Goal: Task Accomplishment & Management: Manage account settings

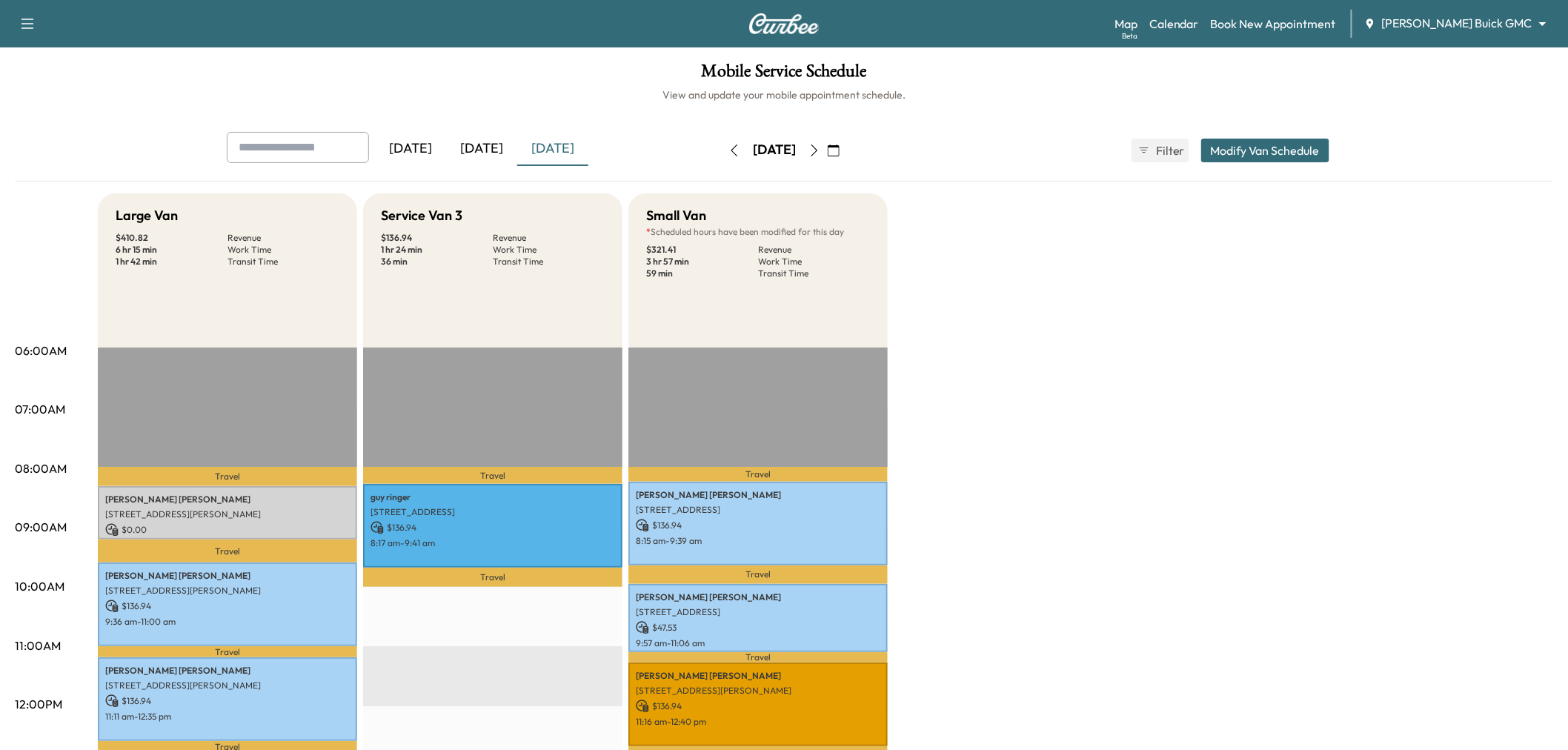
click at [846, 141] on button "button" at bounding box center [834, 151] width 25 height 23
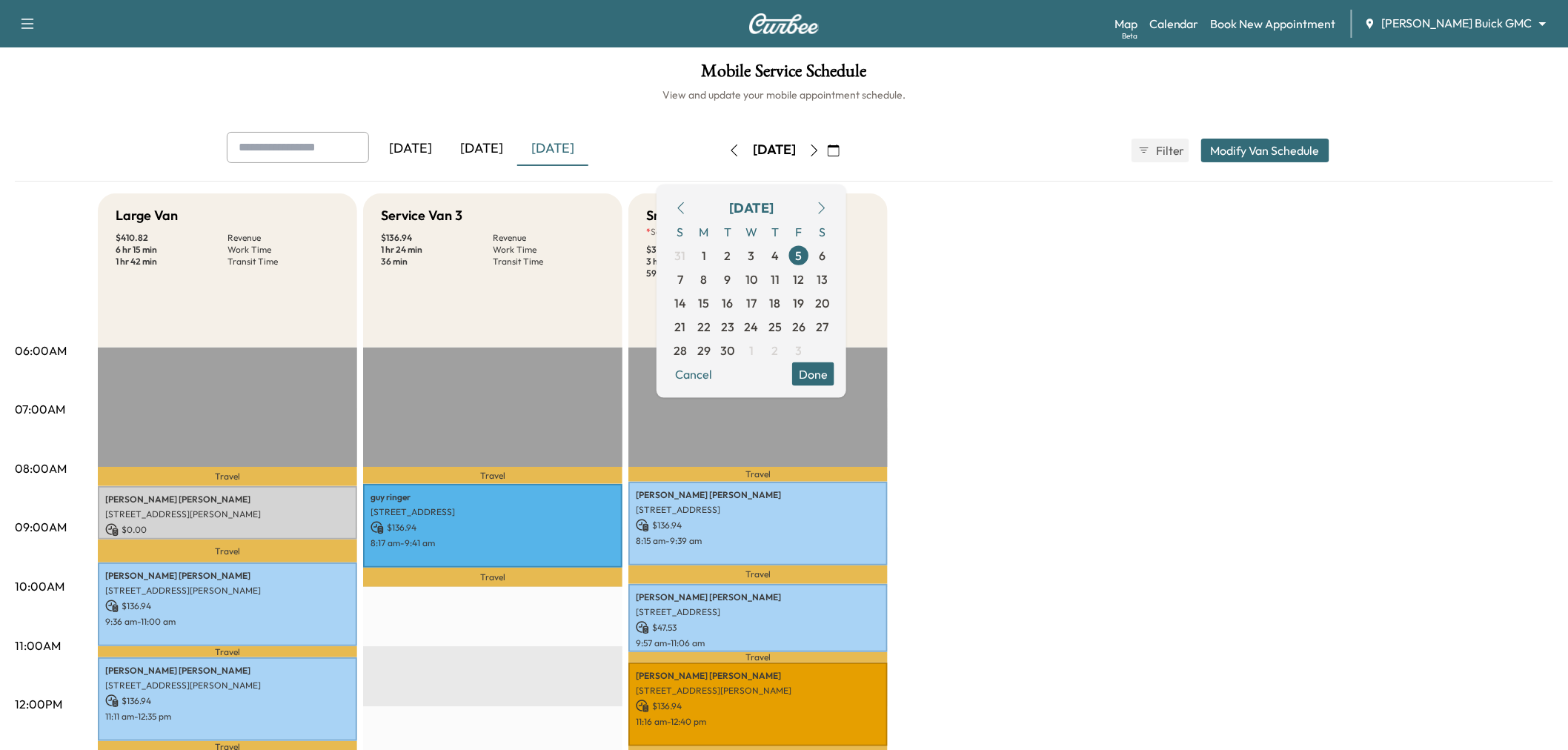
click at [687, 206] on icon "button" at bounding box center [681, 208] width 12 height 12
click at [781, 275] on span "12" at bounding box center [775, 278] width 11 height 18
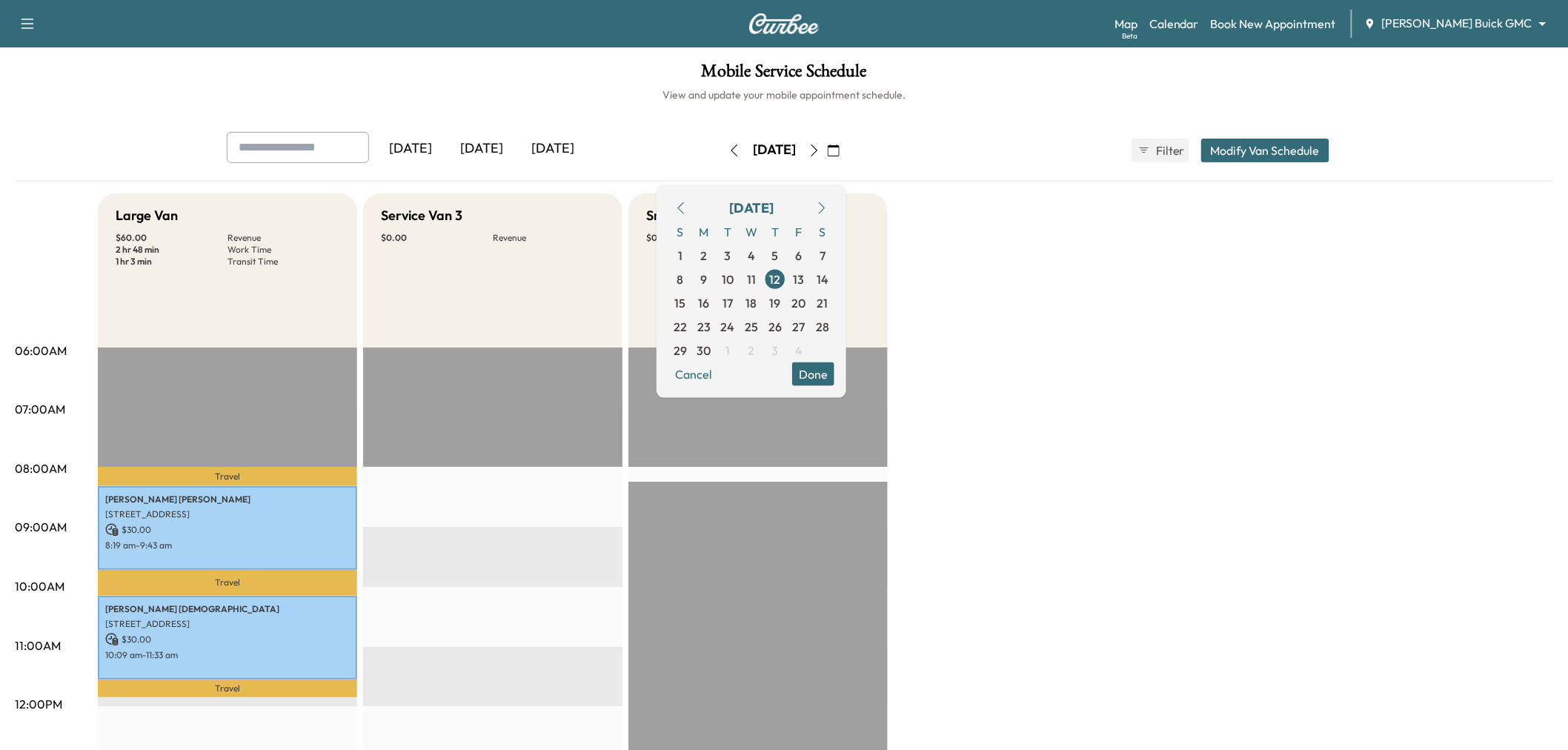
click at [835, 377] on button "Done" at bounding box center [813, 373] width 42 height 23
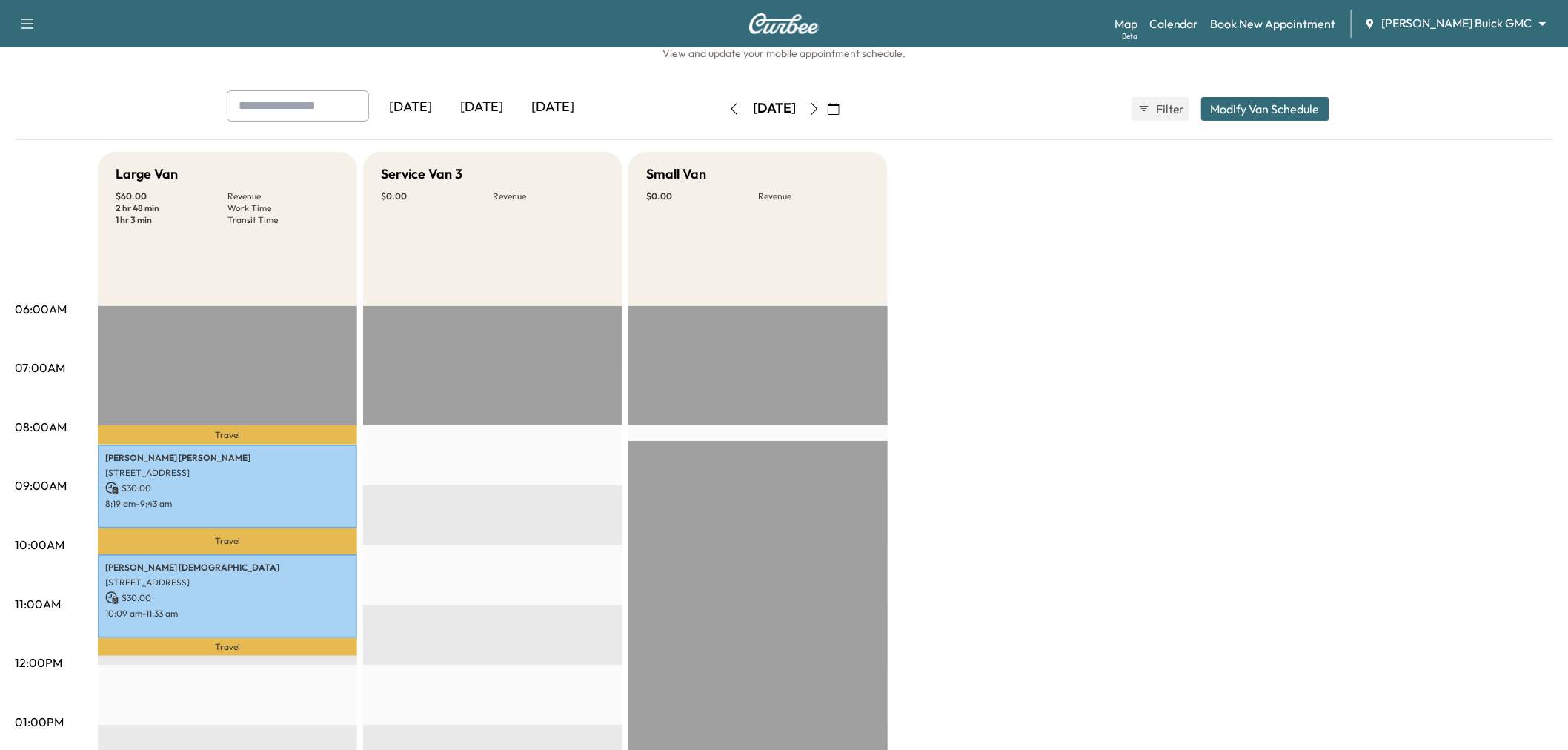
scroll to position [33, 0]
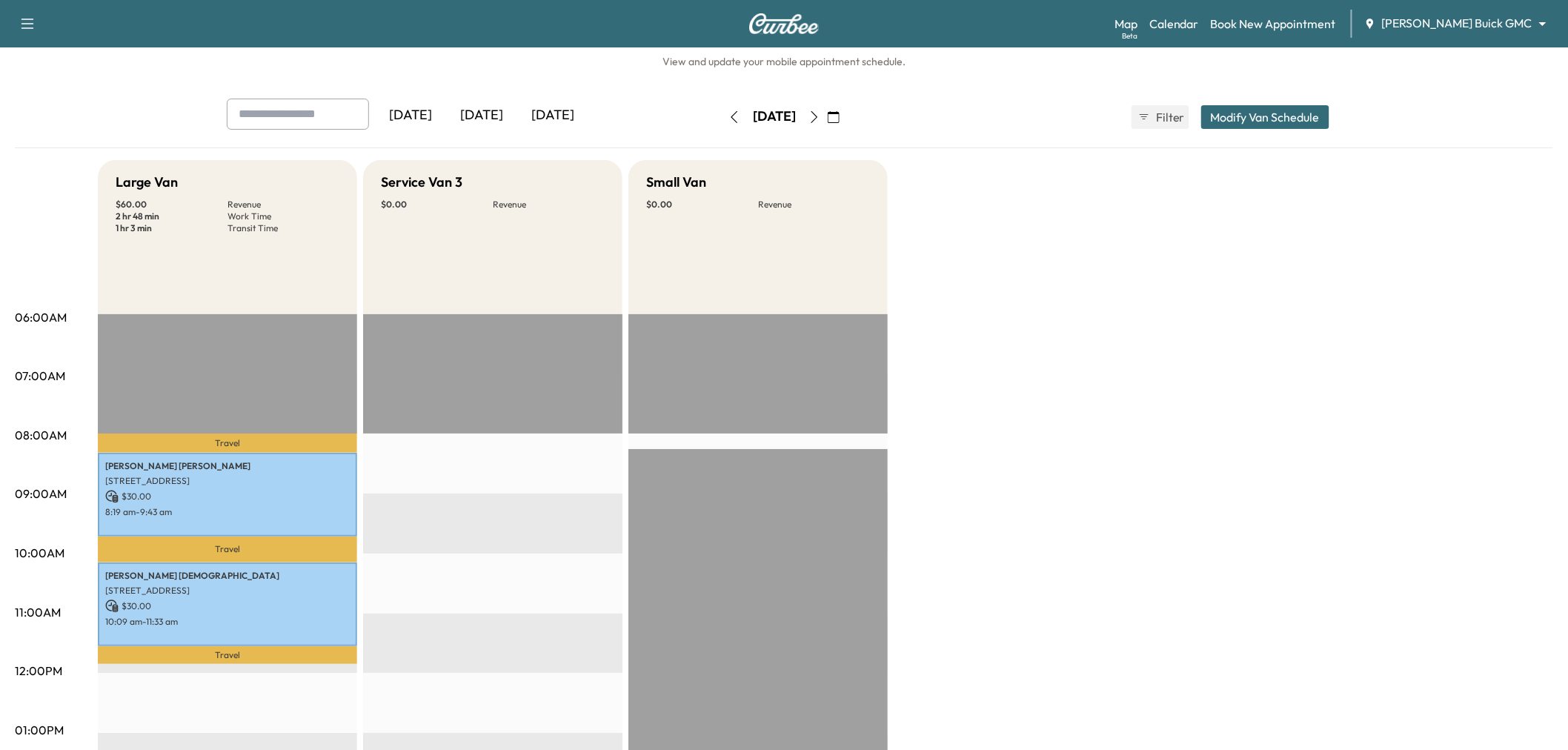
click at [820, 116] on icon "button" at bounding box center [815, 117] width 12 height 12
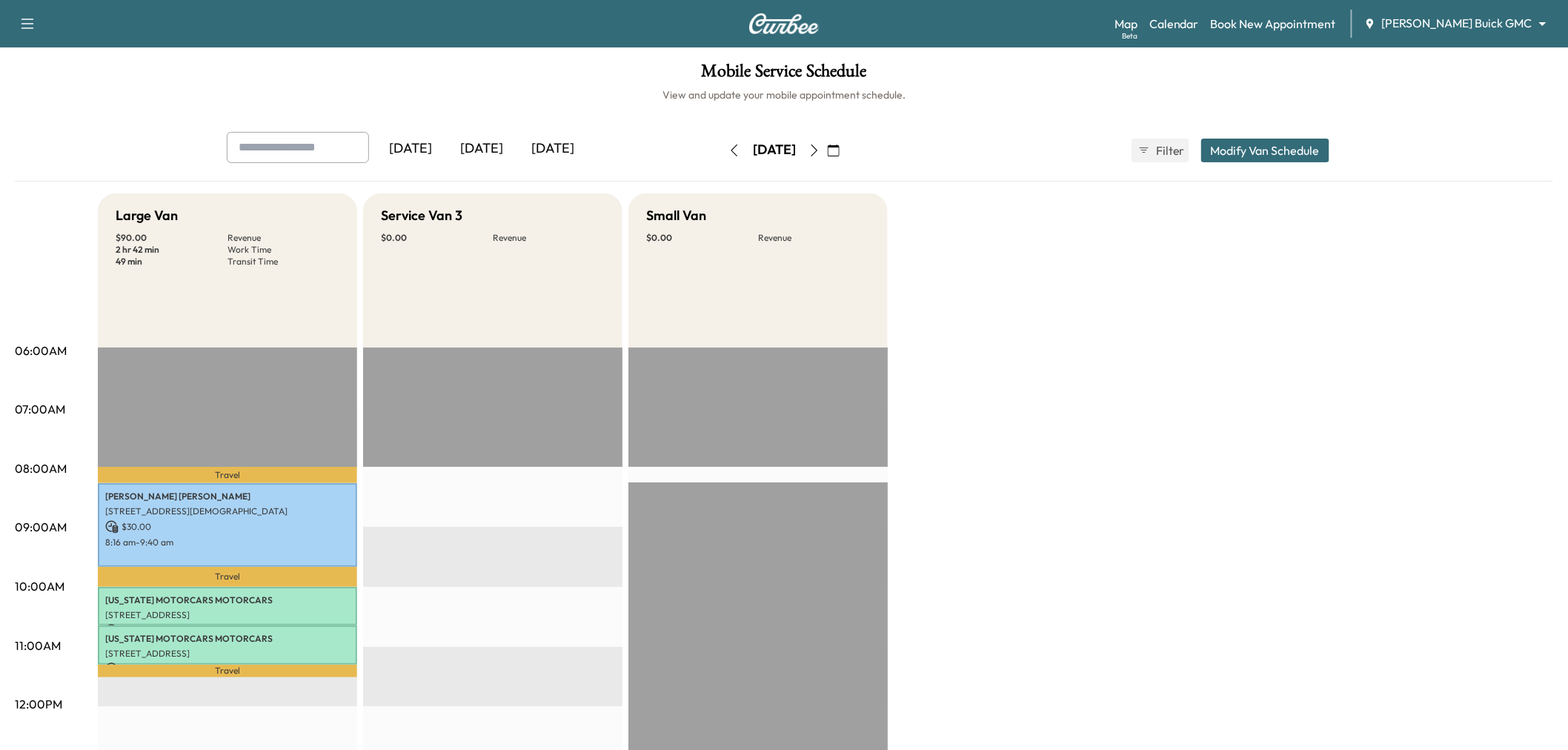
click at [728, 149] on icon "button" at bounding box center [734, 151] width 12 height 12
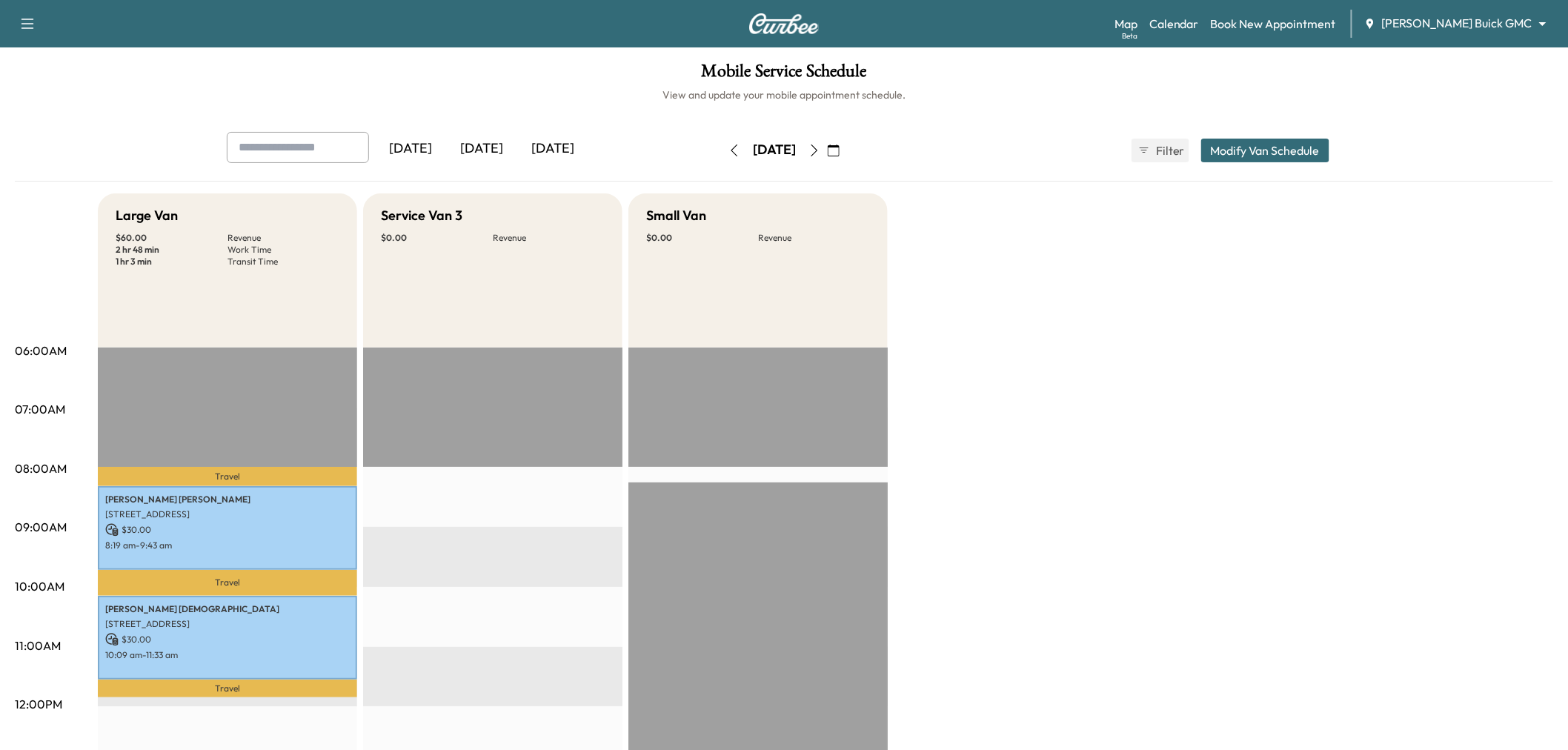
click at [722, 149] on button "button" at bounding box center [734, 151] width 25 height 23
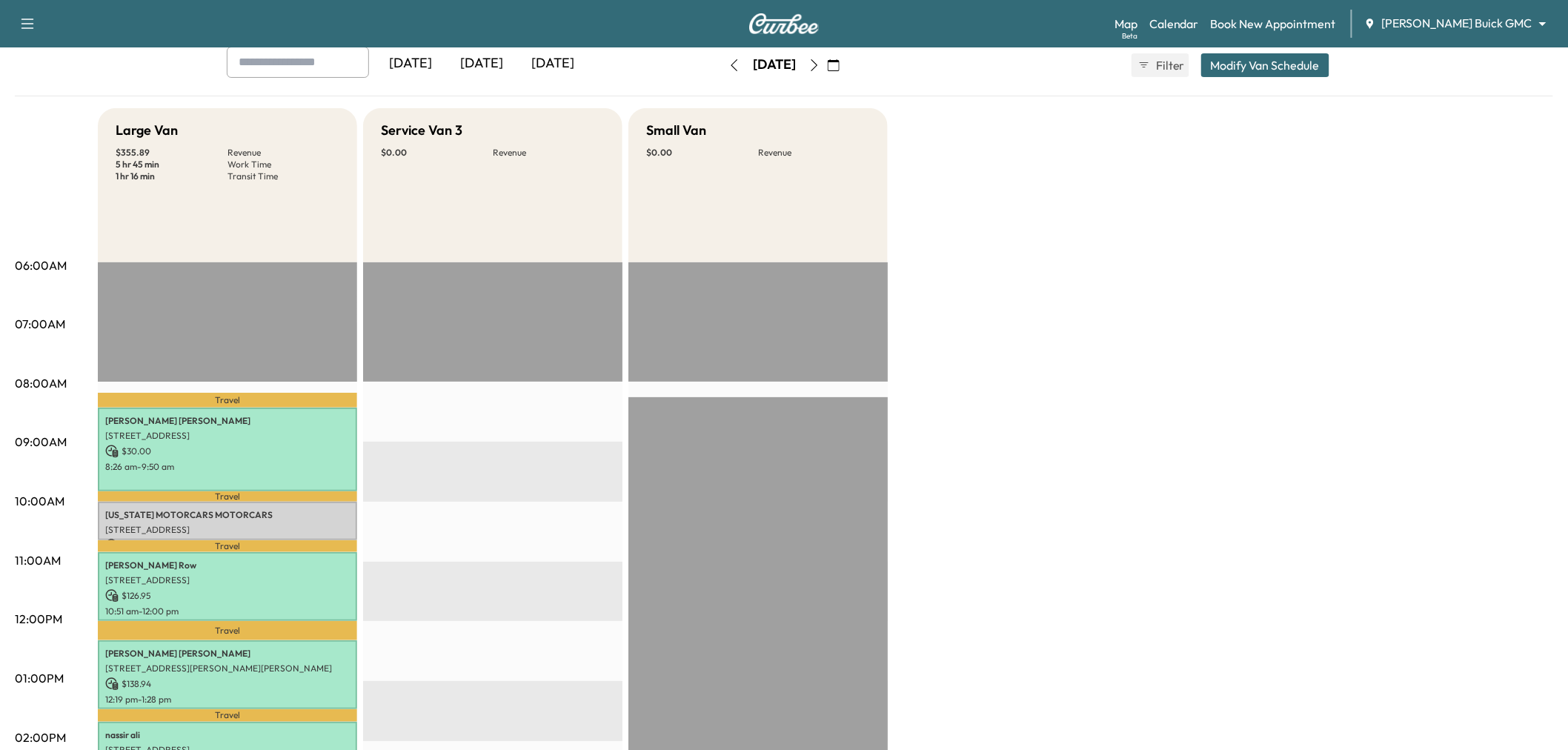
scroll to position [85, 0]
click at [818, 69] on icon "button" at bounding box center [815, 66] width 7 height 12
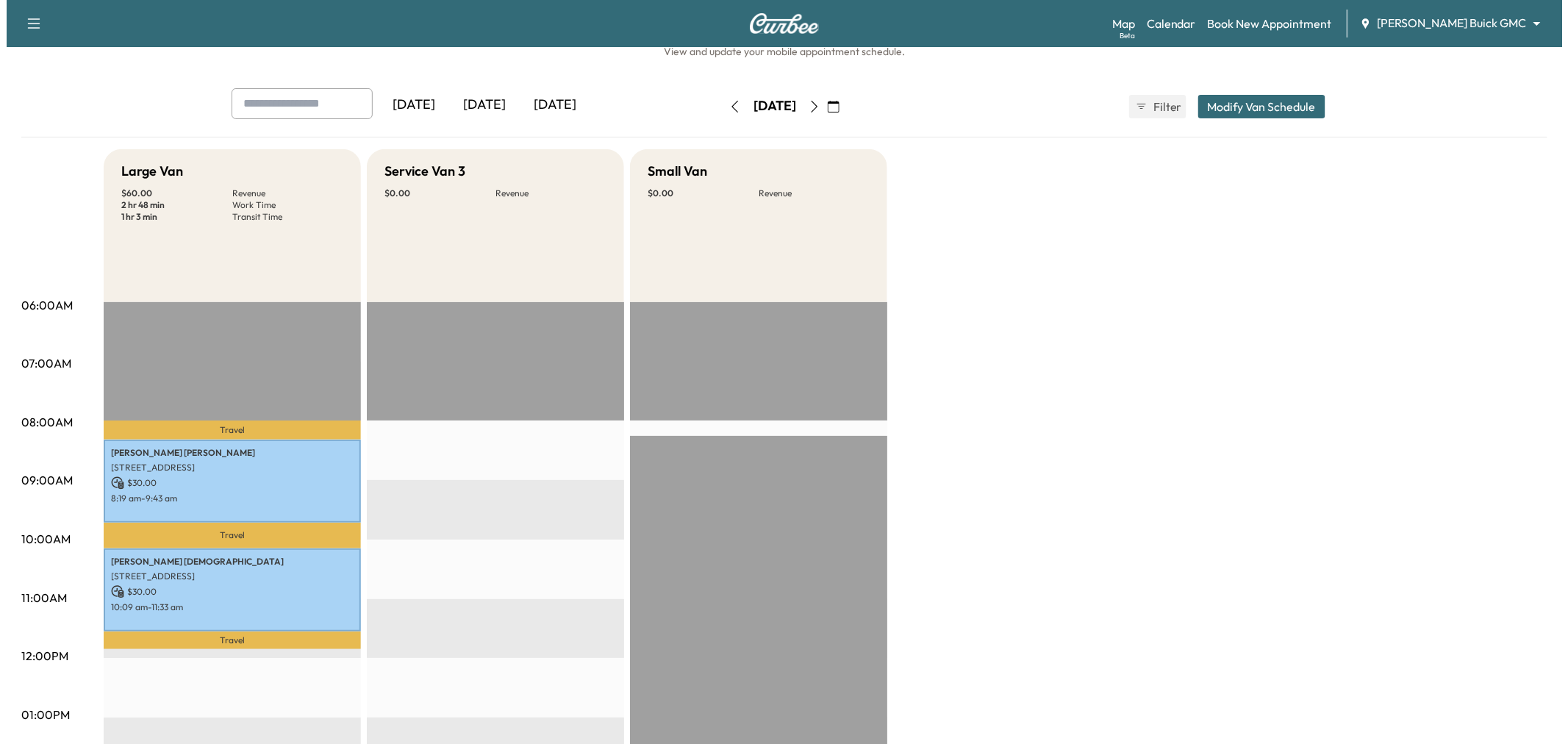
scroll to position [40, 0]
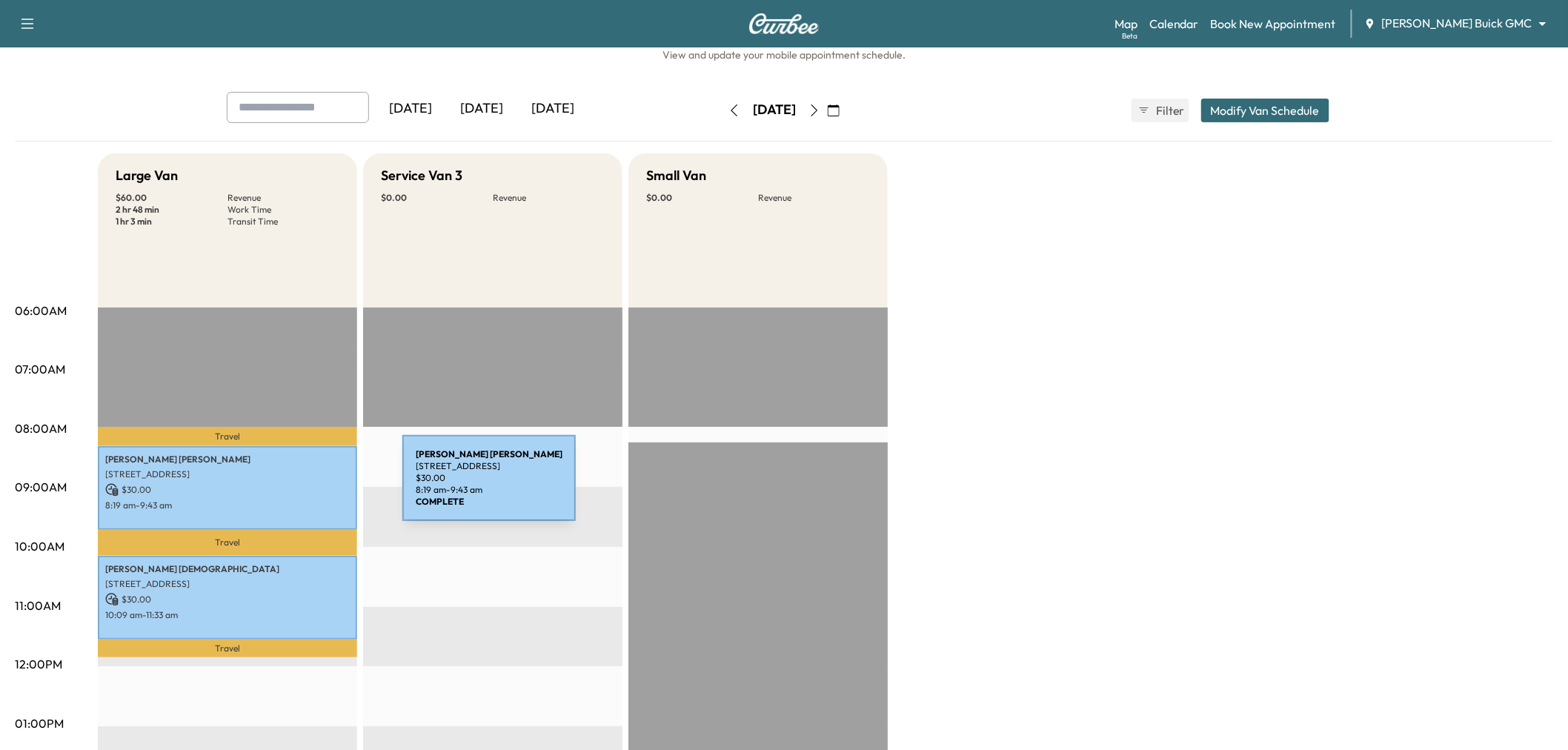
click at [291, 487] on p "$ 30.00" at bounding box center [228, 490] width 244 height 13
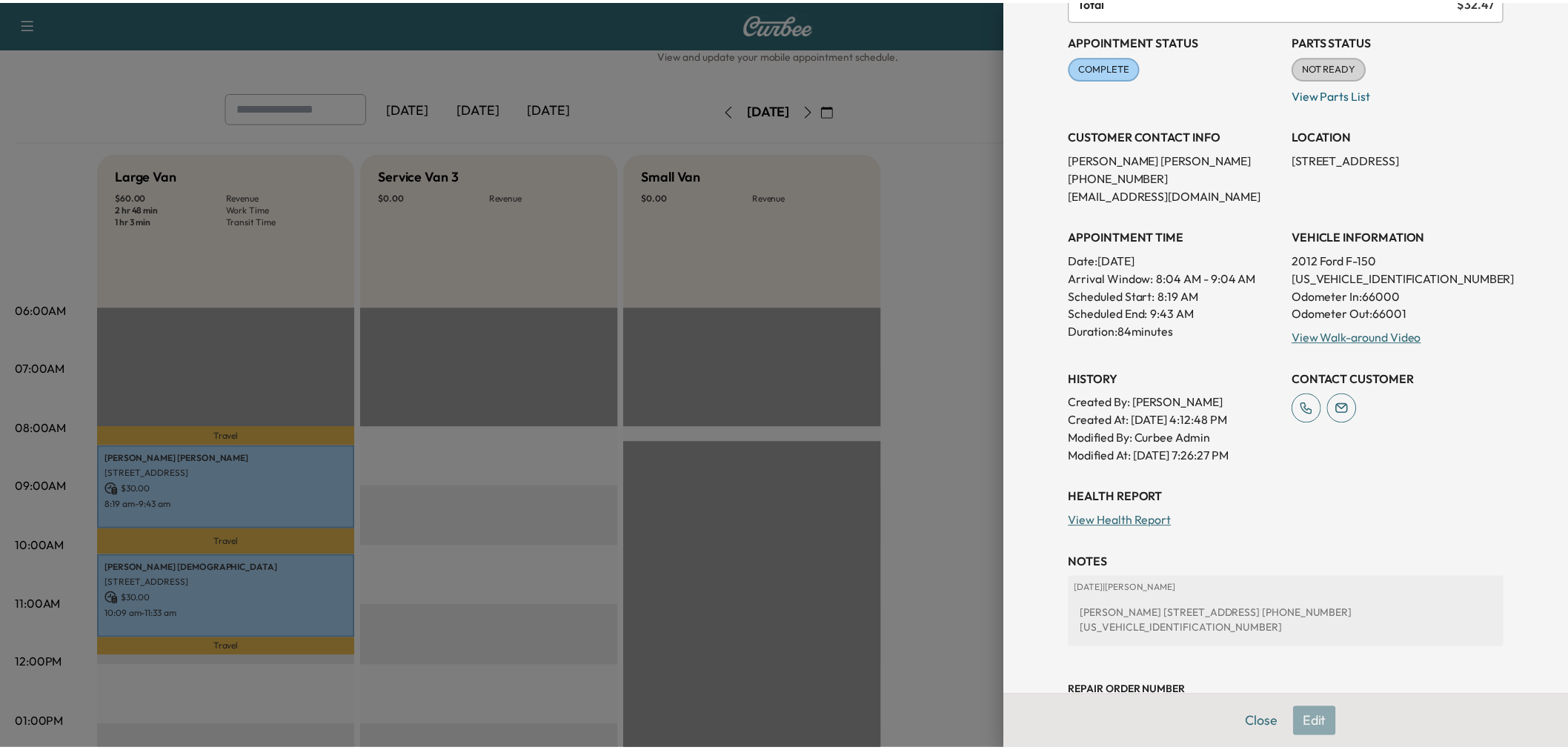
scroll to position [242, 0]
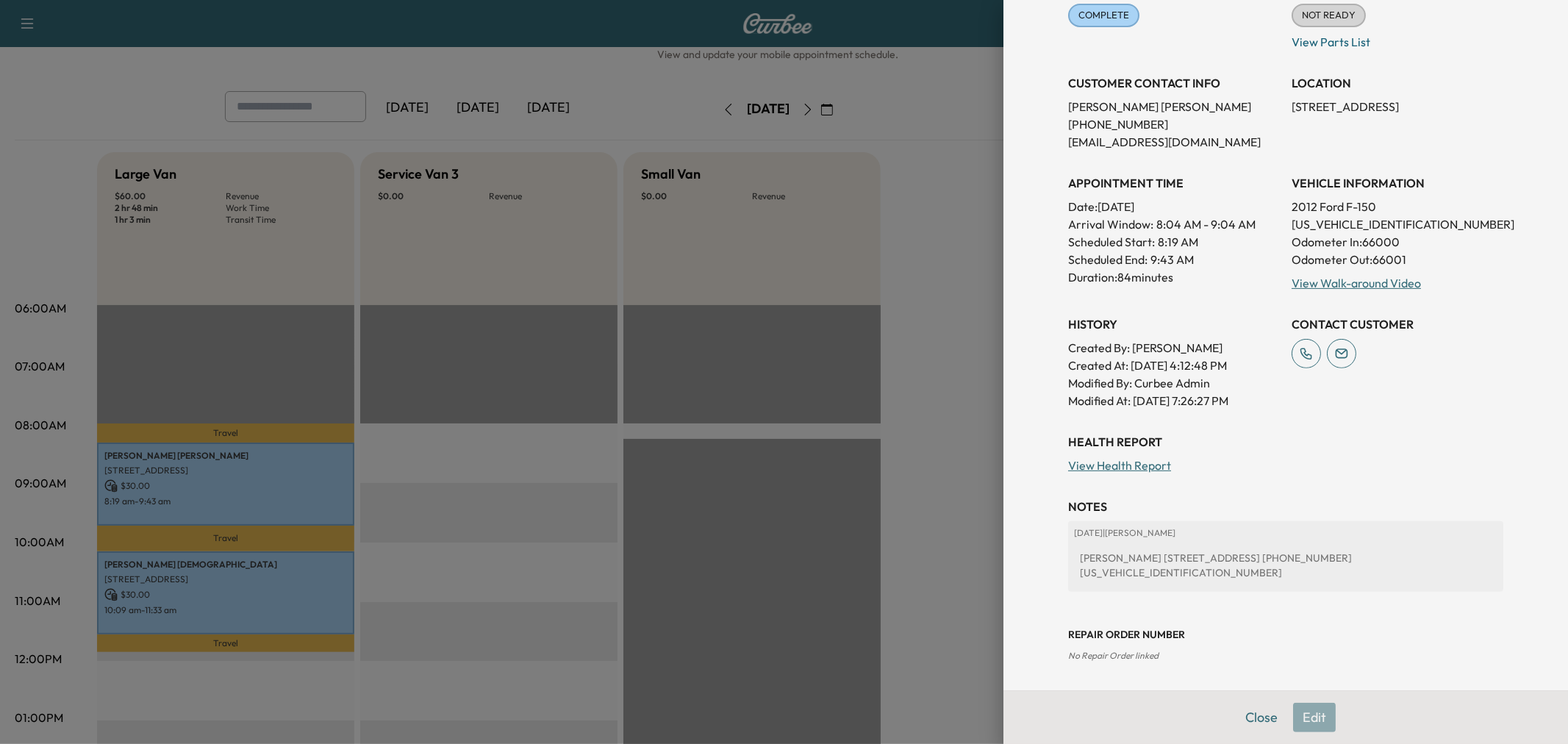
click at [964, 581] on div at bounding box center [784, 372] width 1568 height 744
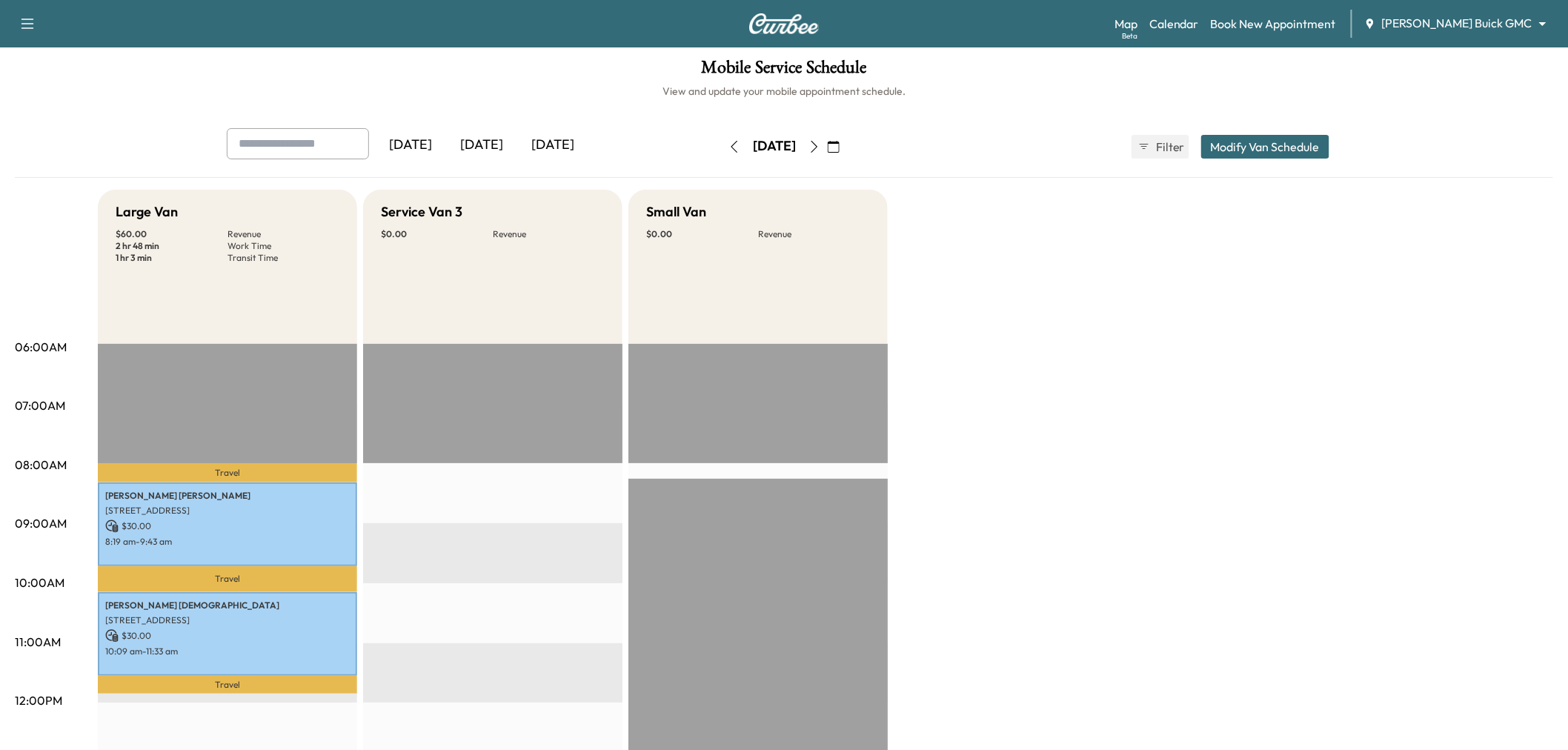
scroll to position [0, 0]
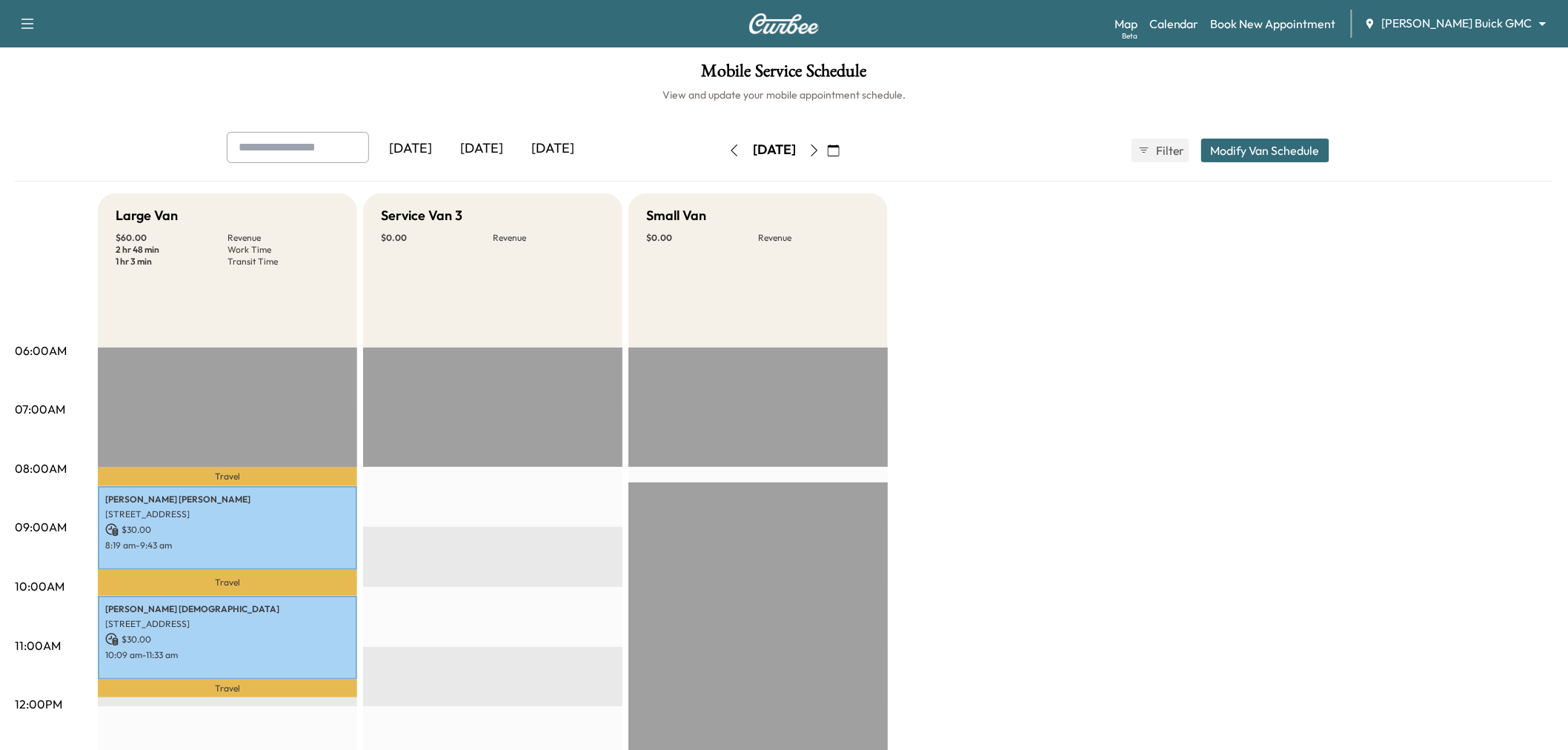
click at [820, 146] on icon "button" at bounding box center [815, 151] width 12 height 12
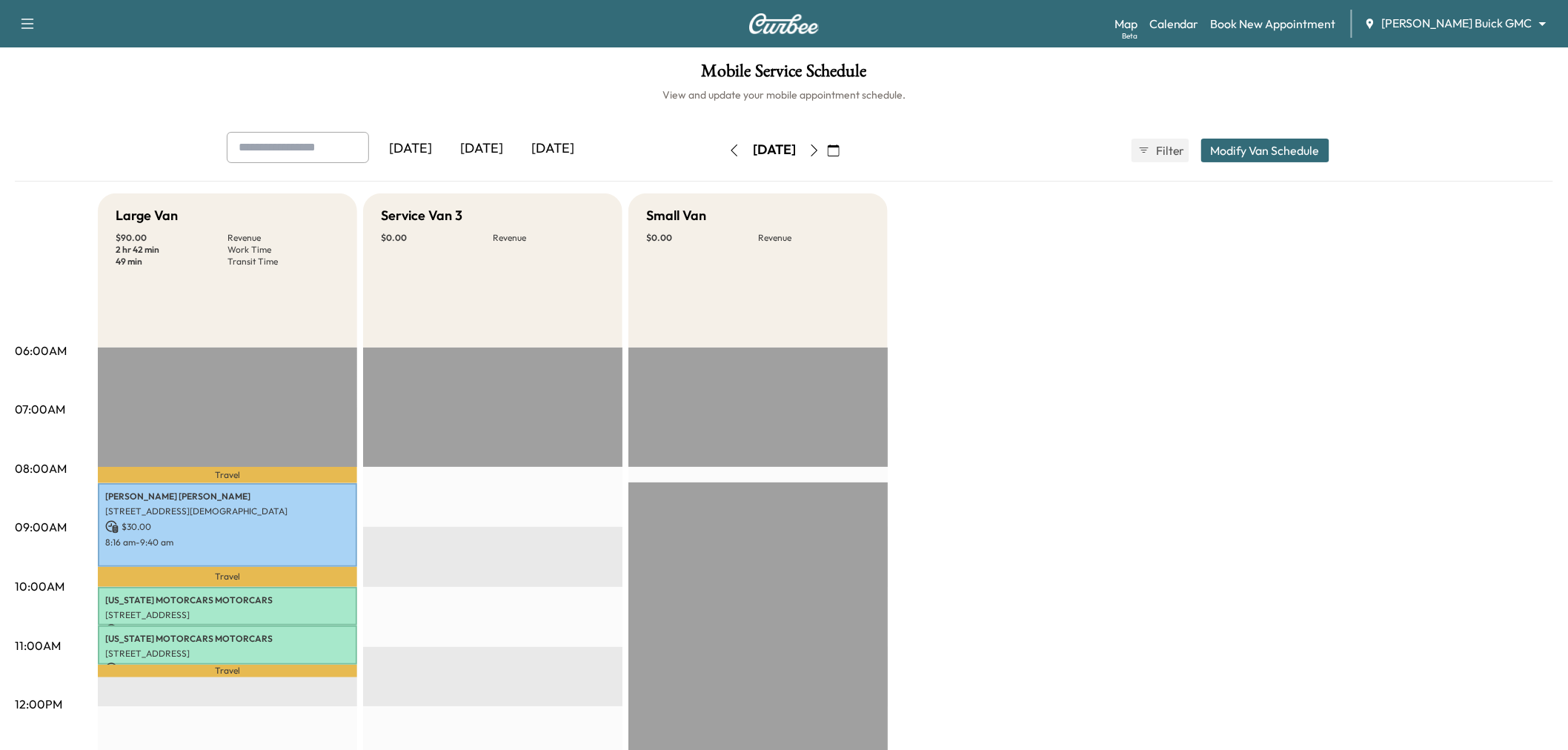
click at [820, 146] on icon "button" at bounding box center [815, 151] width 12 height 12
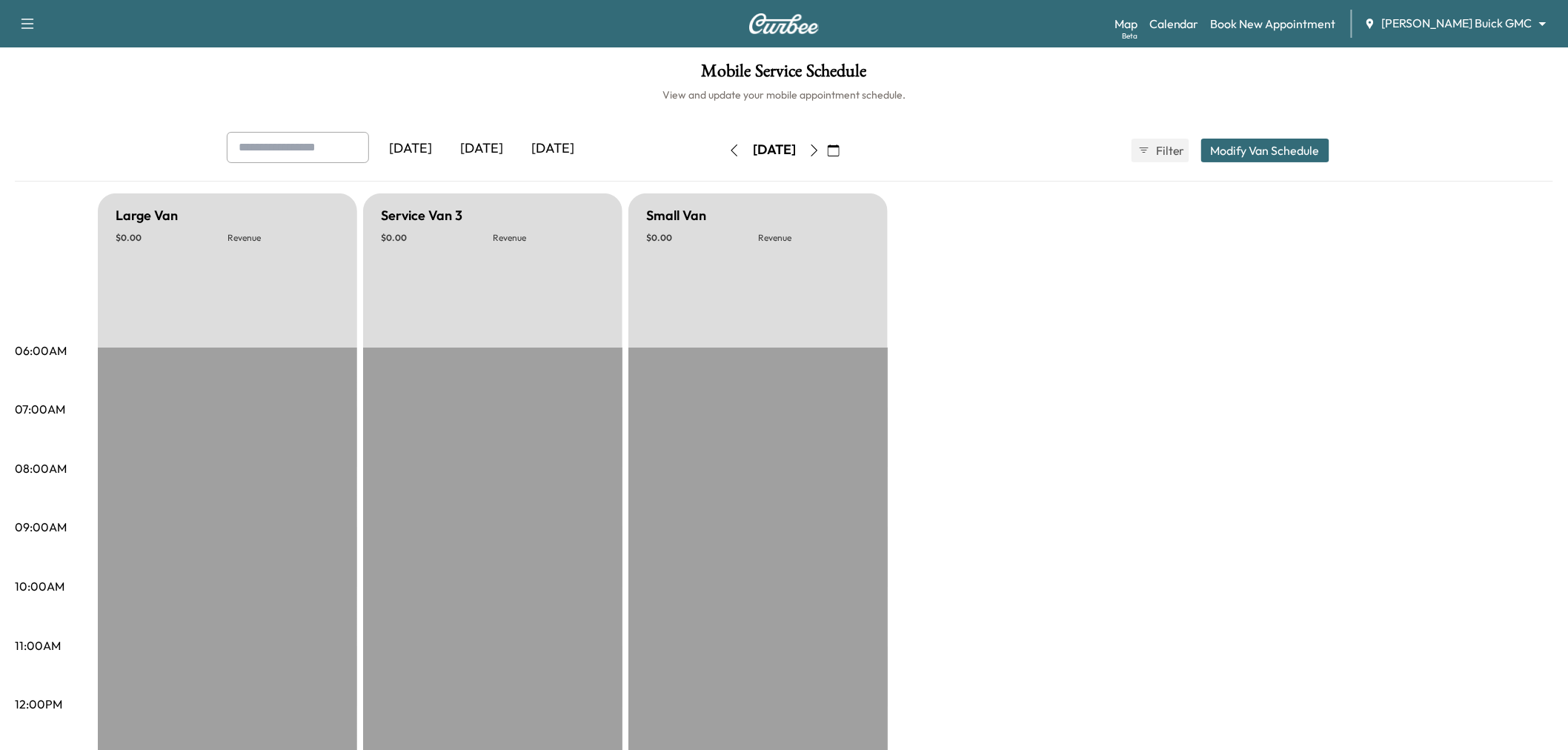
click at [820, 150] on icon "button" at bounding box center [815, 151] width 12 height 12
click at [846, 150] on div "[DATE] June 2025 S M T W T F S 1 2 3 4 5 6 7 8 9 10 11 12 13 14 15 16 17 18 19 …" at bounding box center [784, 151] width 125 height 23
click at [820, 150] on icon "button" at bounding box center [815, 151] width 12 height 12
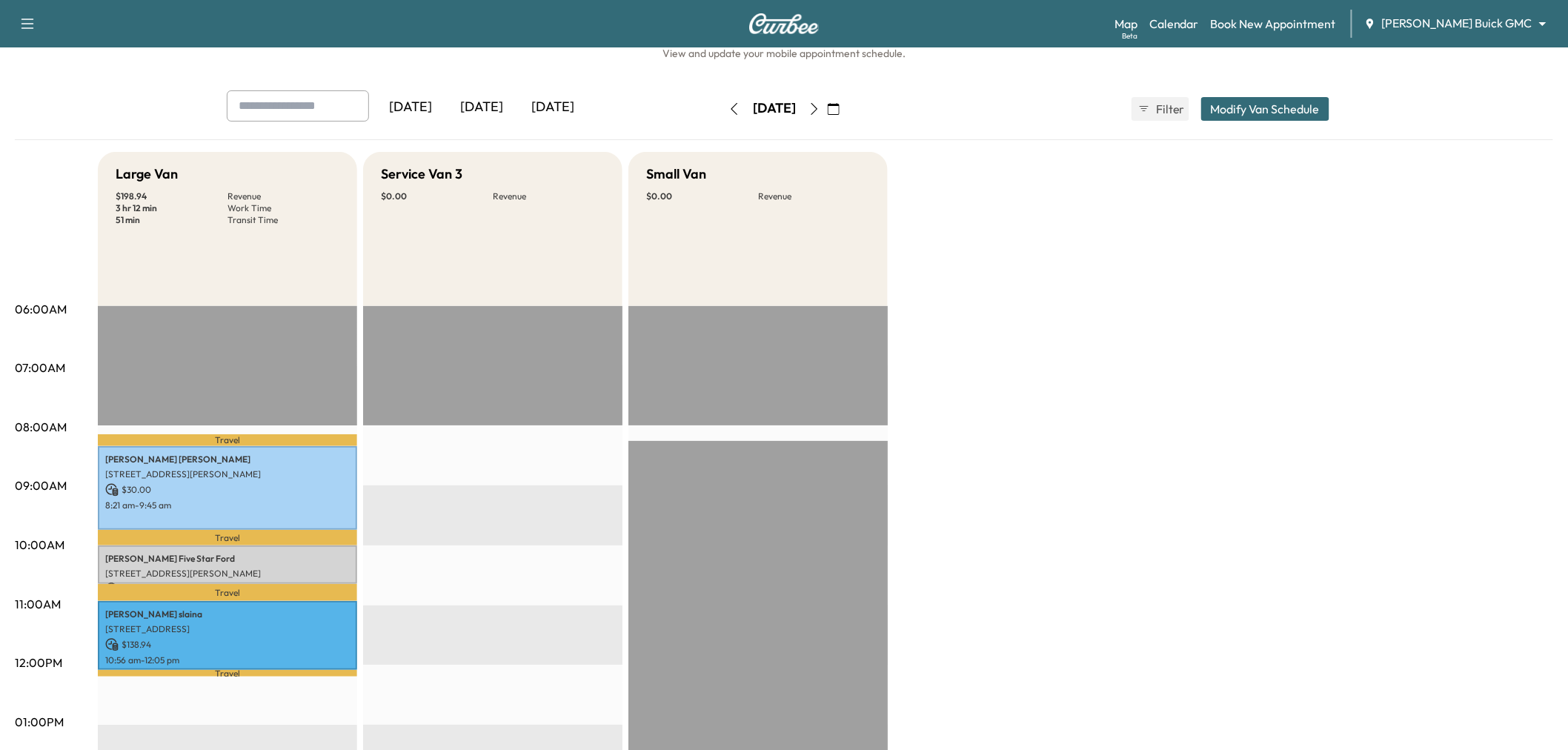
scroll to position [39, 0]
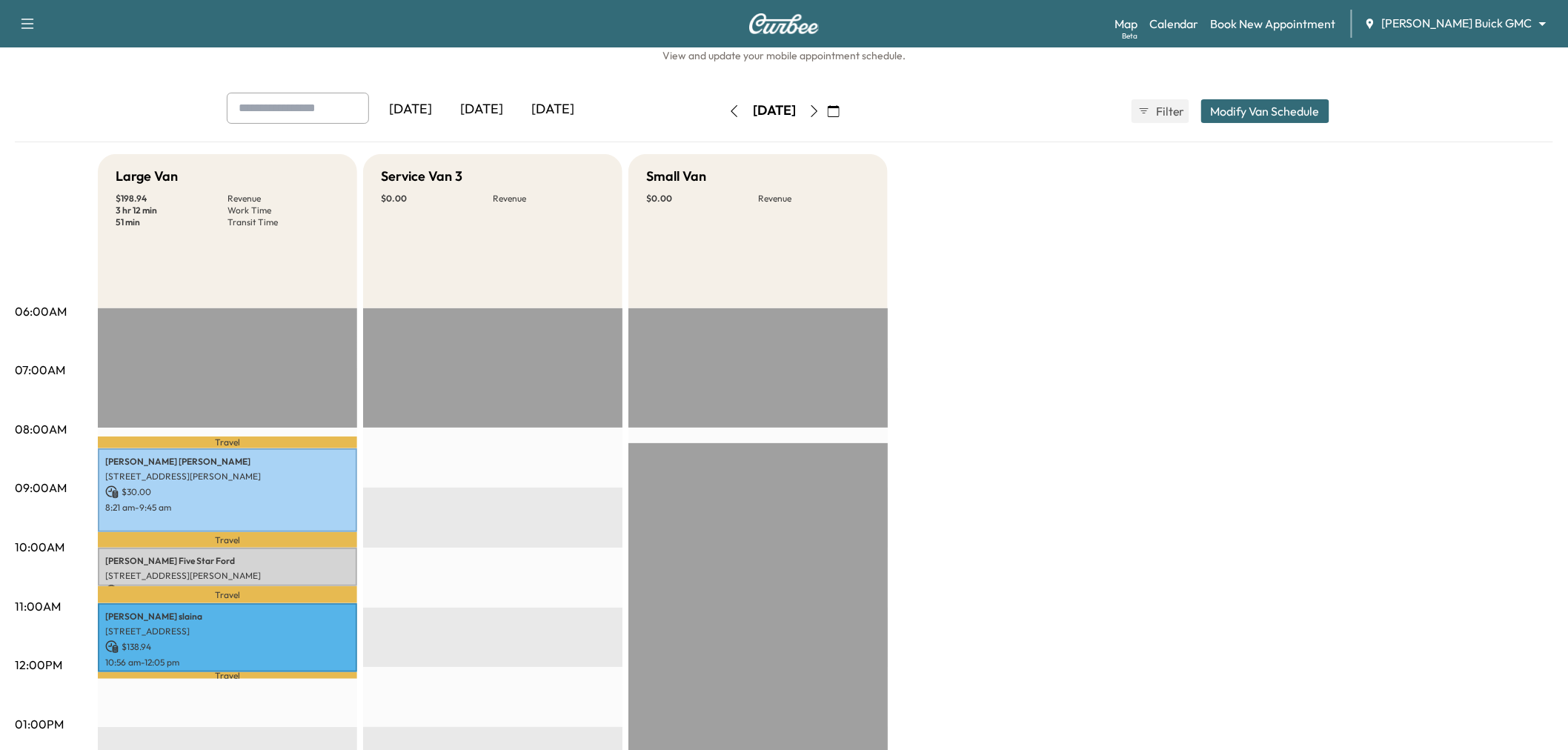
click at [820, 111] on icon "button" at bounding box center [815, 111] width 12 height 12
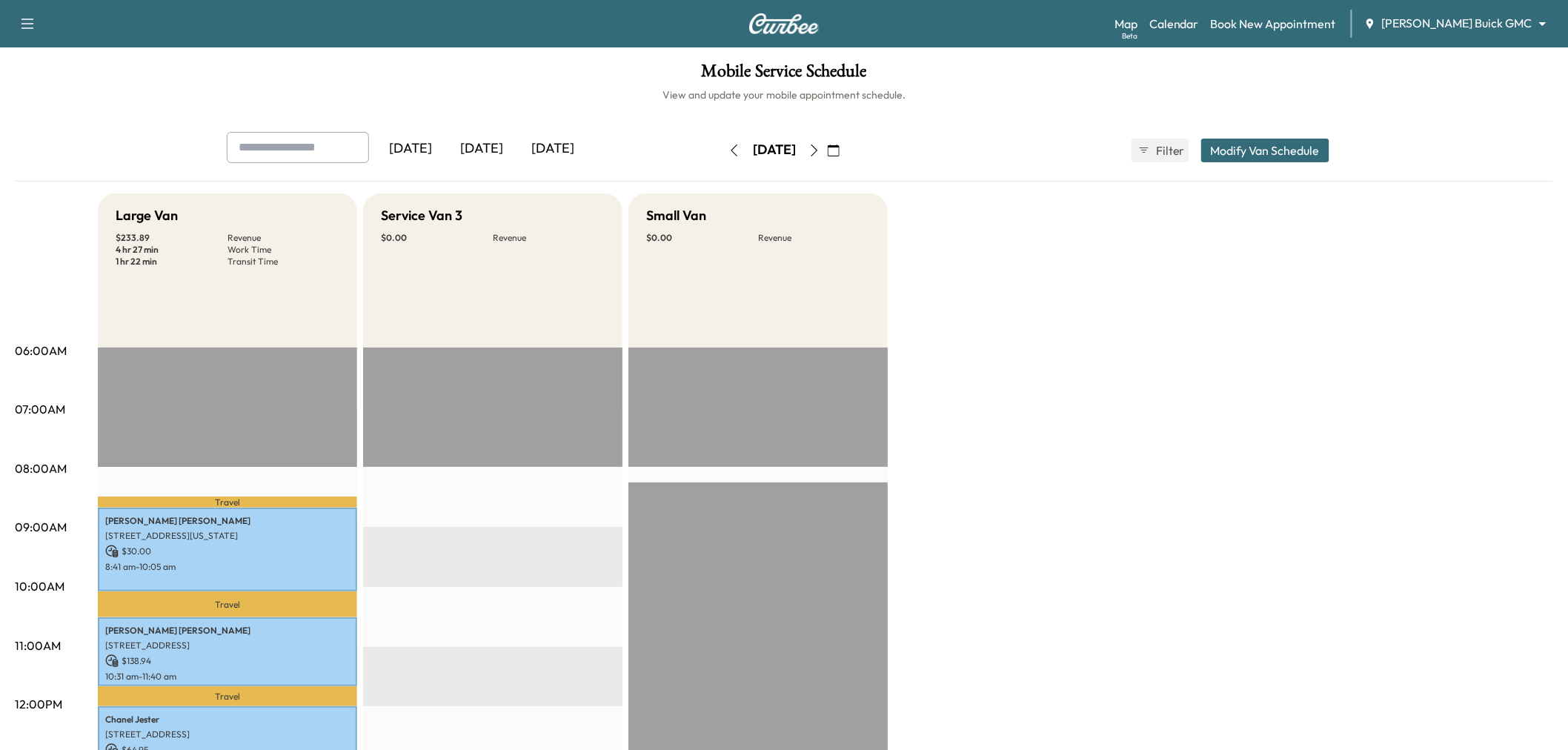
click at [728, 152] on icon "button" at bounding box center [734, 151] width 12 height 12
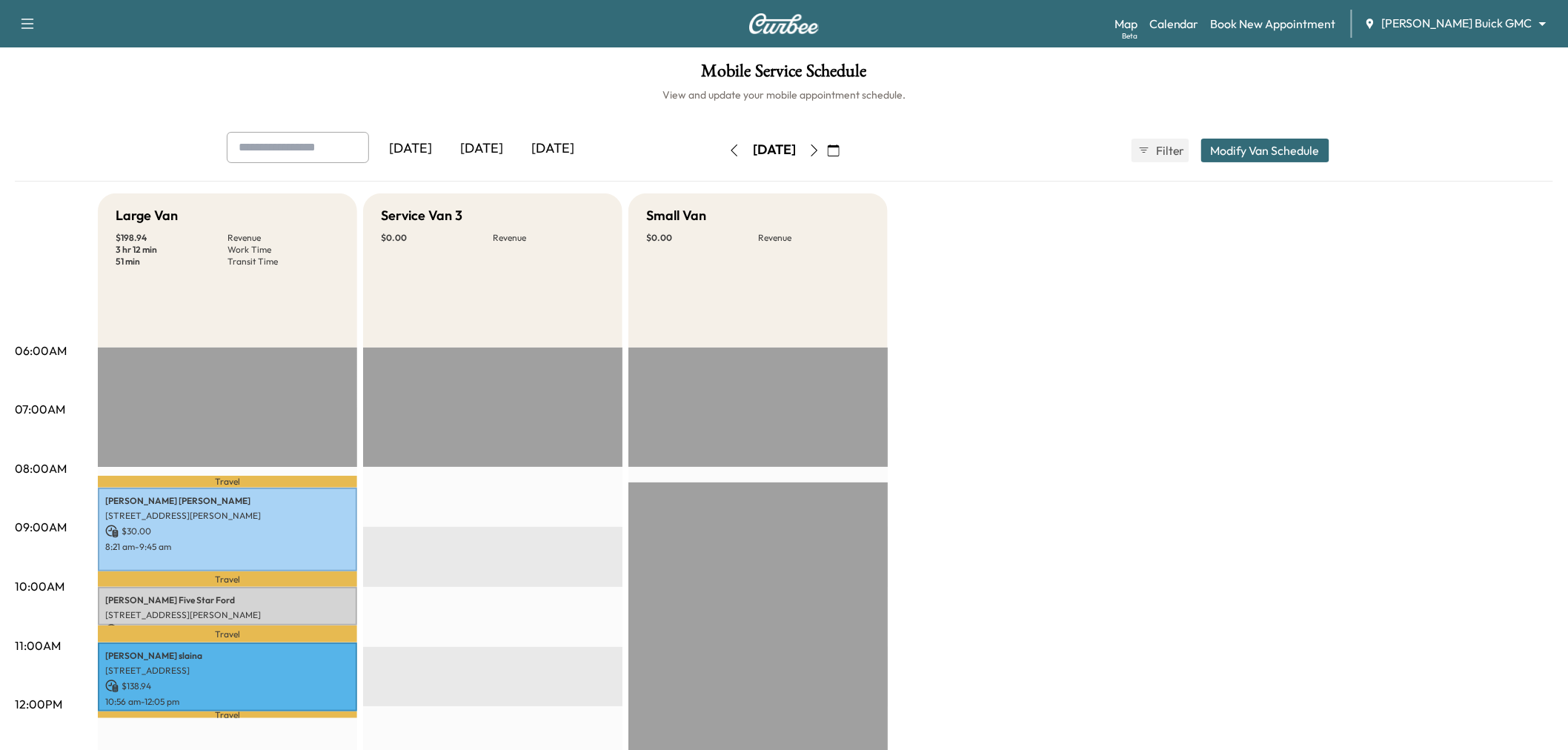
click at [728, 152] on icon "button" at bounding box center [734, 151] width 12 height 12
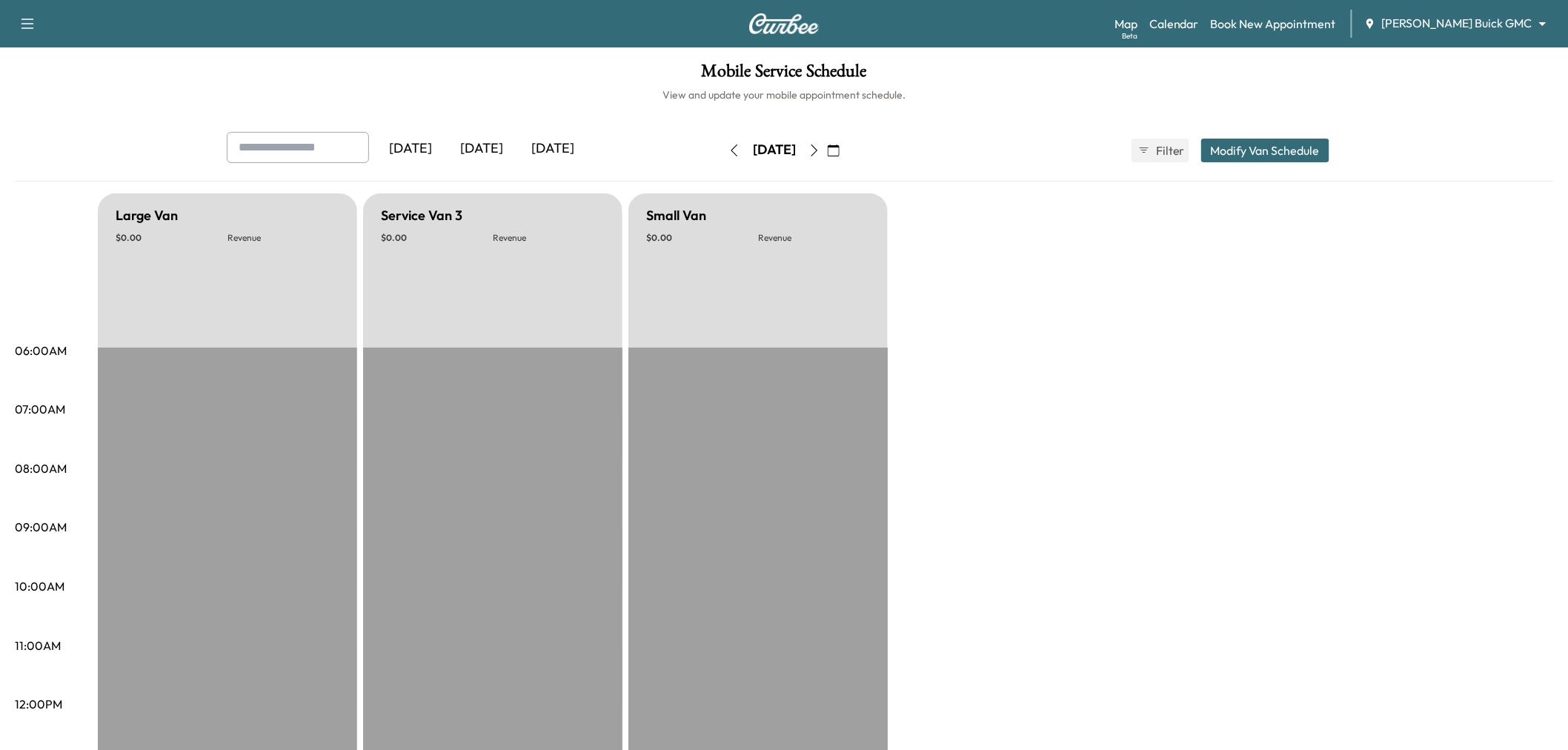
click at [728, 152] on icon "button" at bounding box center [734, 151] width 12 height 12
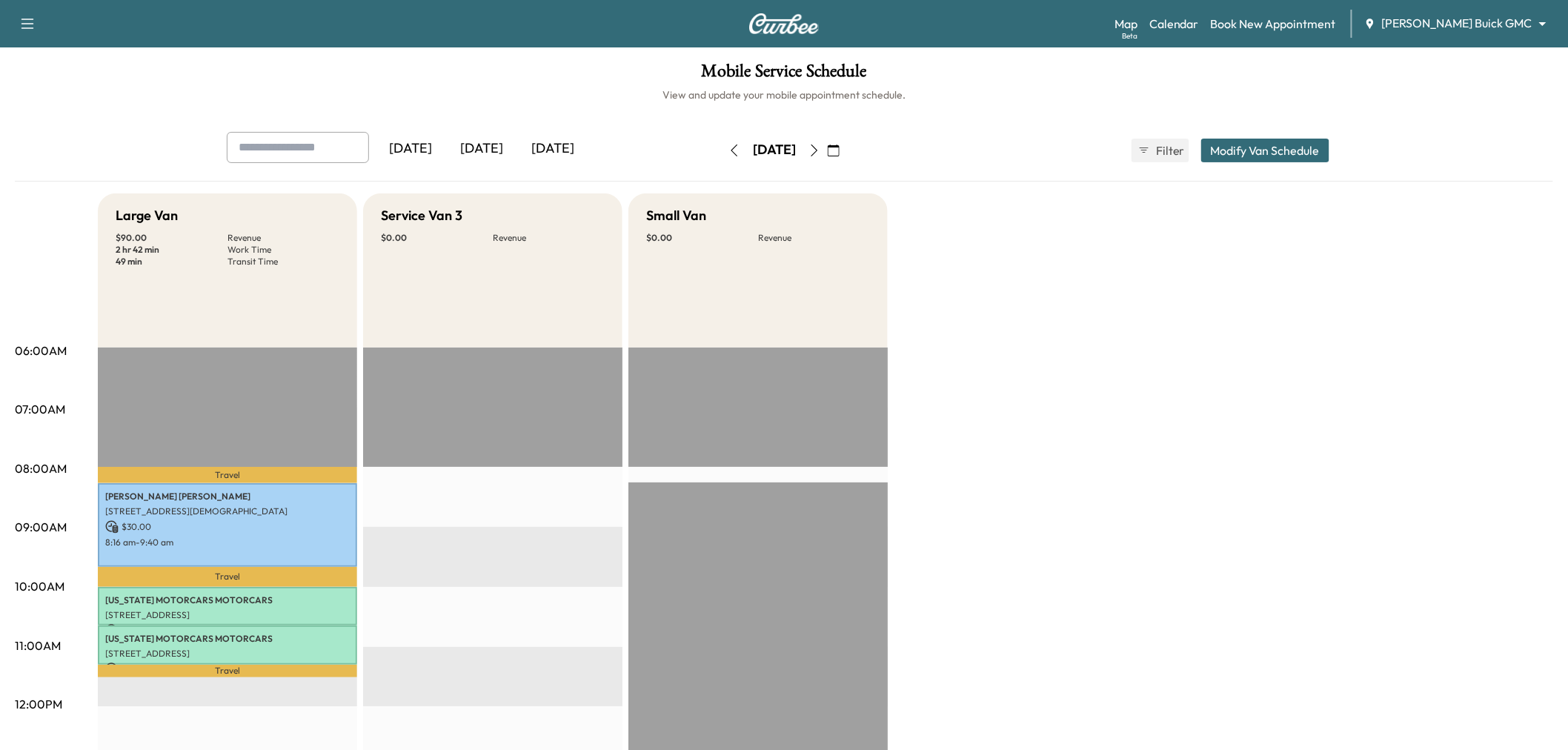
click at [728, 152] on icon "button" at bounding box center [734, 151] width 12 height 12
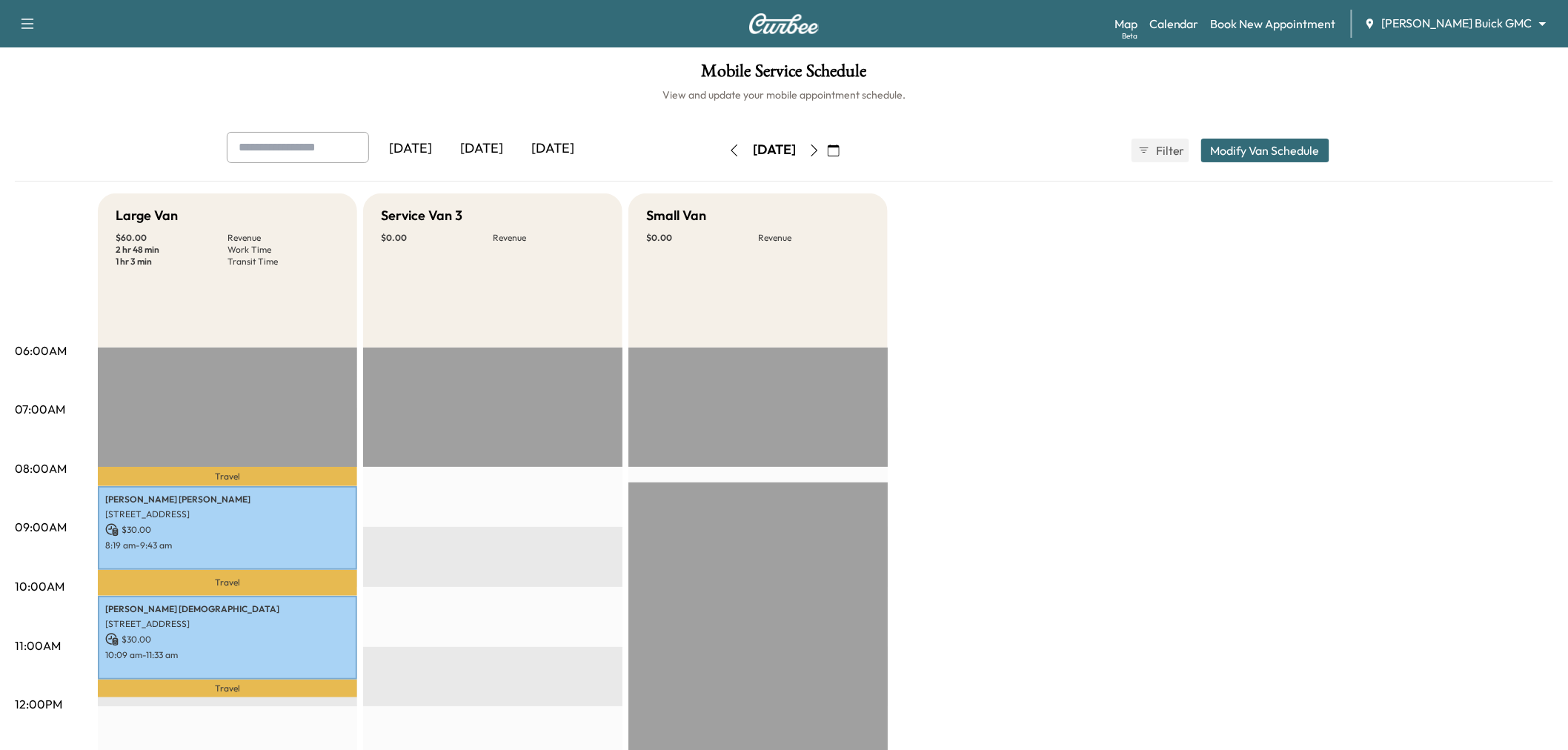
click at [728, 152] on icon "button" at bounding box center [734, 151] width 12 height 12
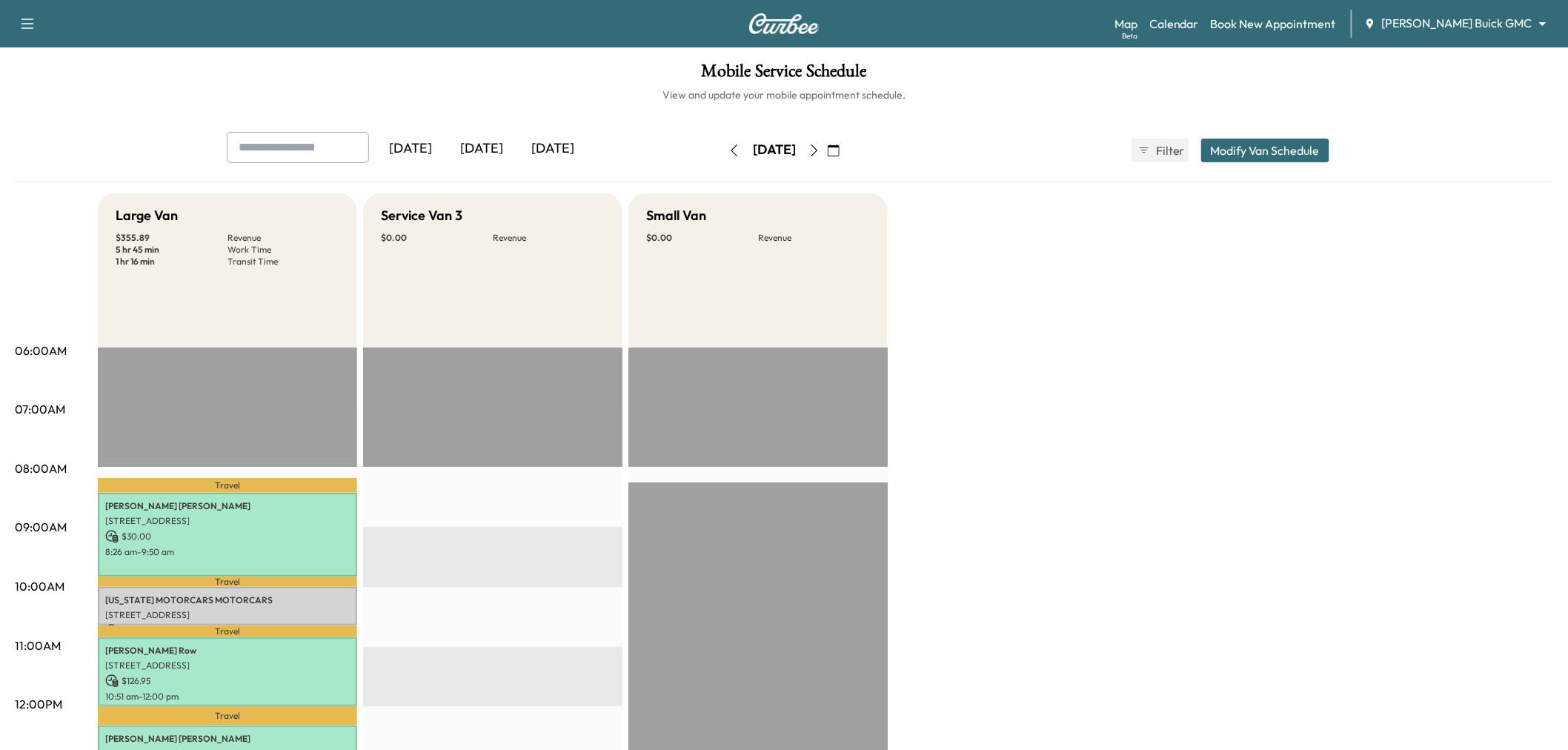
click at [722, 152] on button "button" at bounding box center [734, 151] width 25 height 23
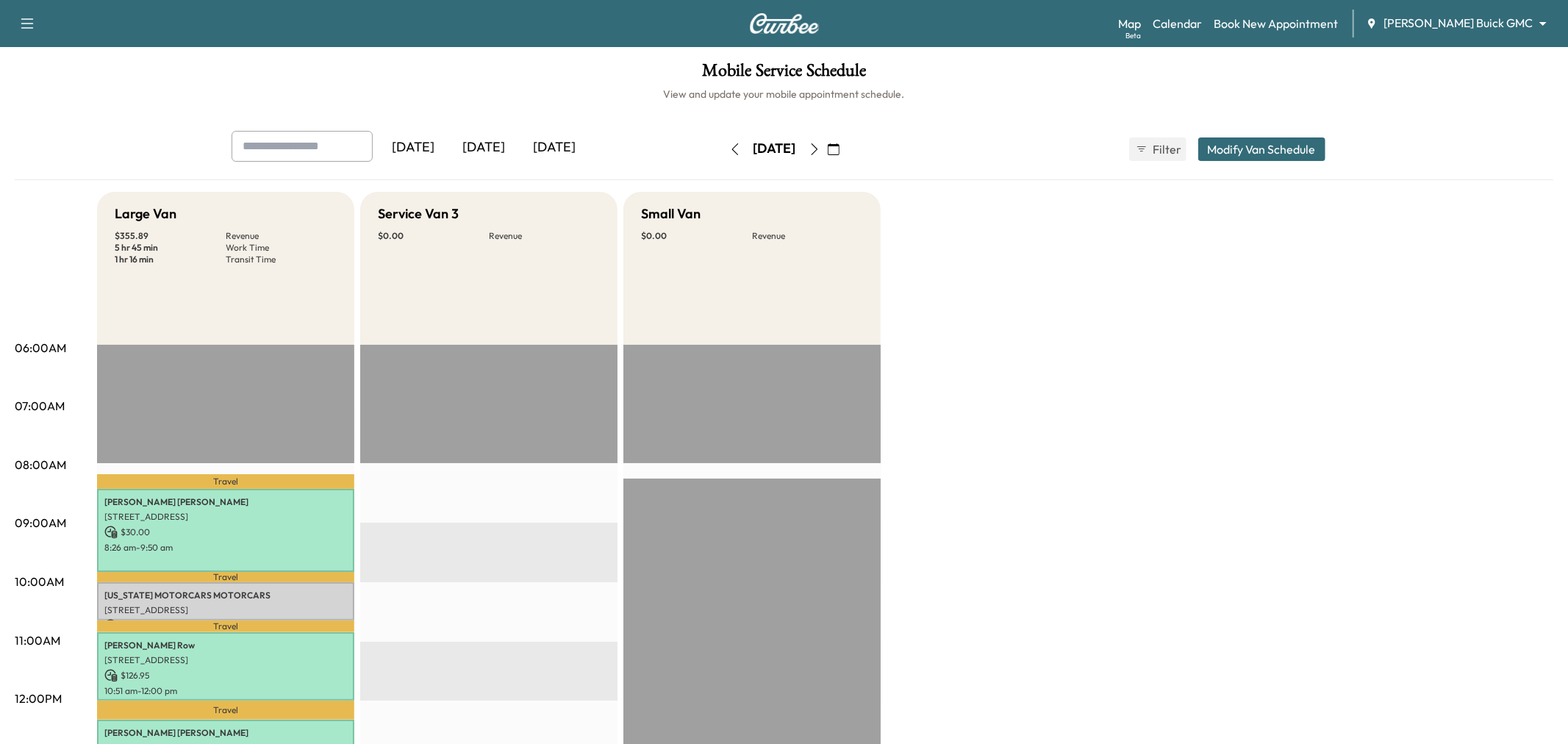
click at [729, 151] on icon "button" at bounding box center [735, 149] width 12 height 12
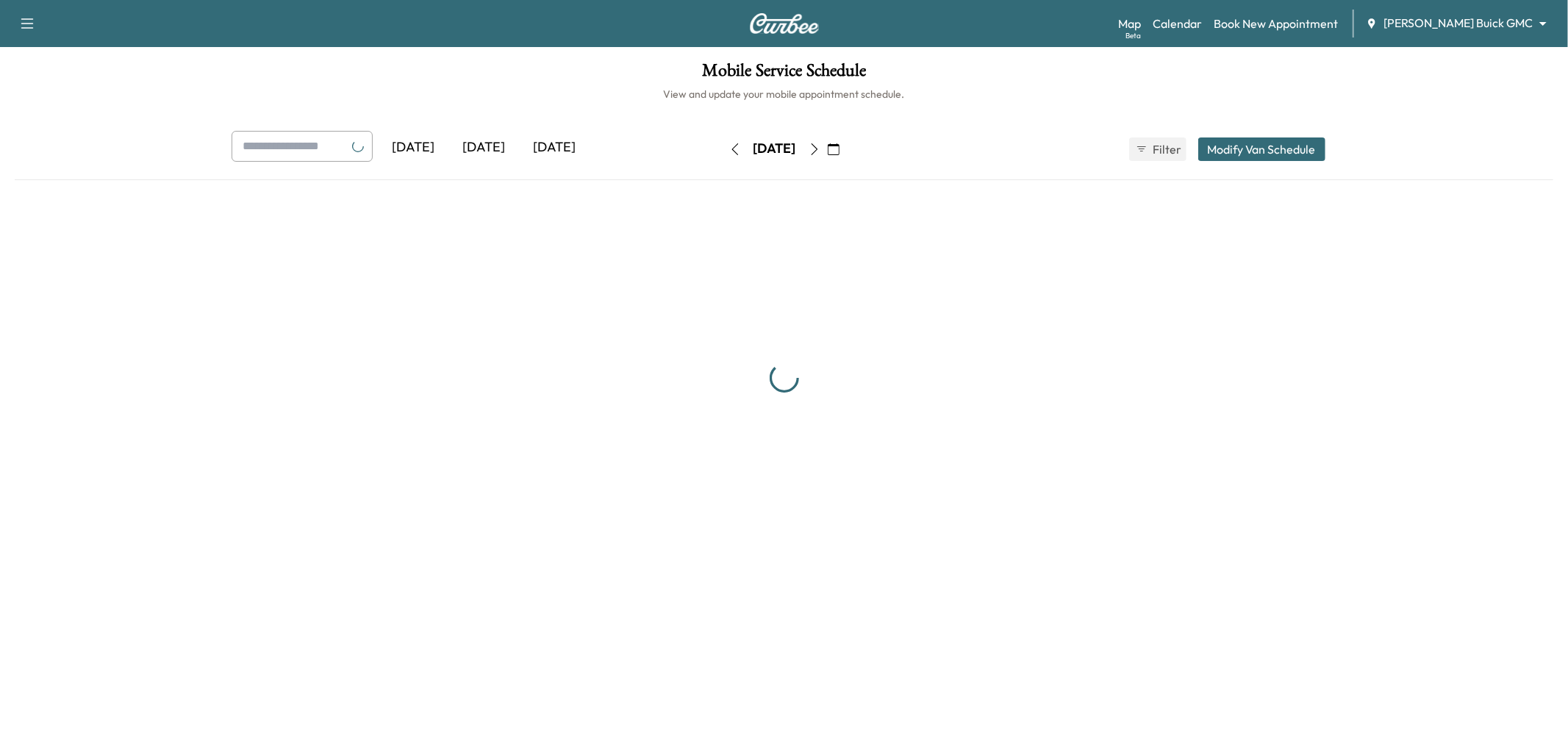
click at [723, 151] on button "button" at bounding box center [735, 149] width 25 height 23
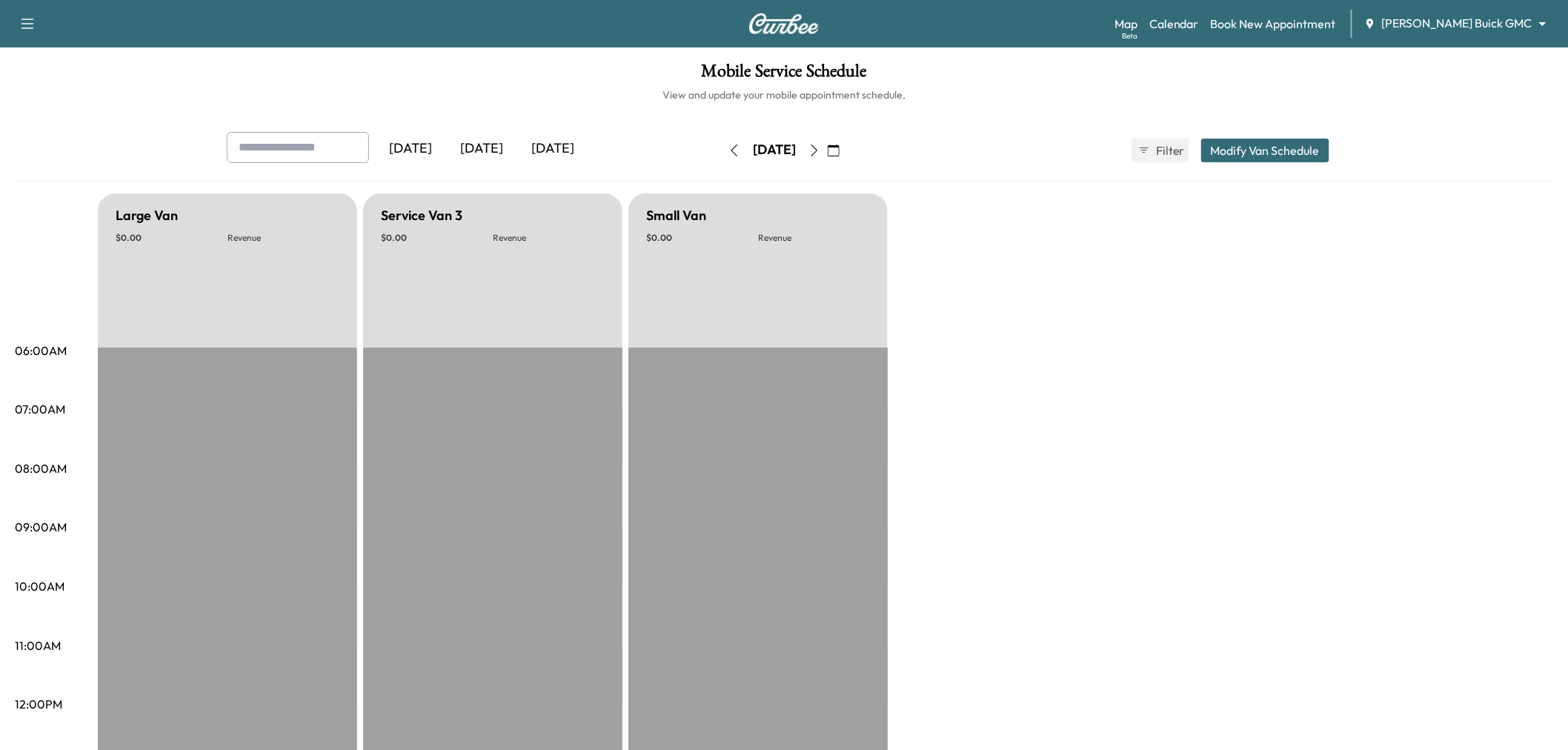
click at [818, 152] on icon "button" at bounding box center [815, 151] width 7 height 12
click at [820, 152] on icon "button" at bounding box center [815, 151] width 12 height 12
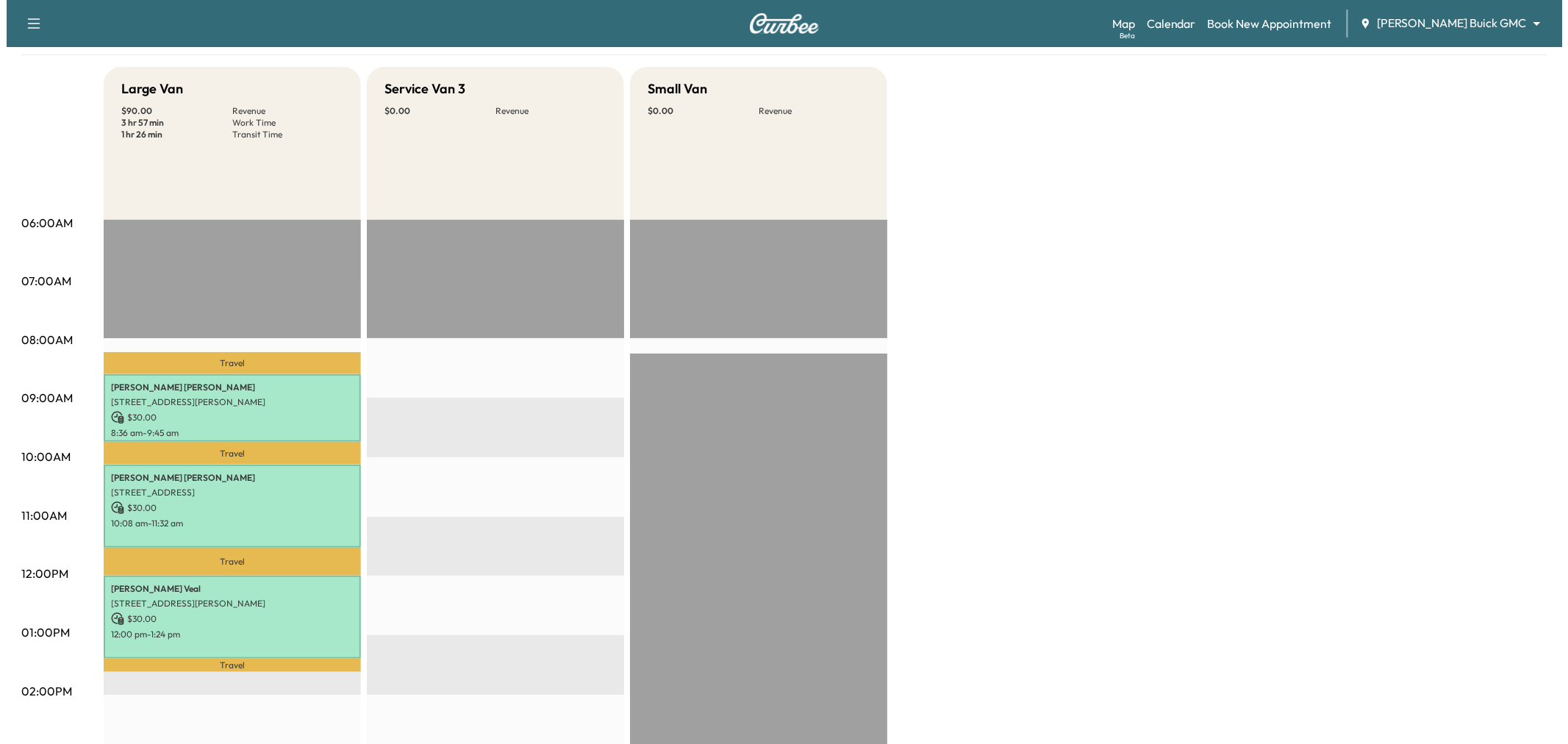
scroll to position [125, 0]
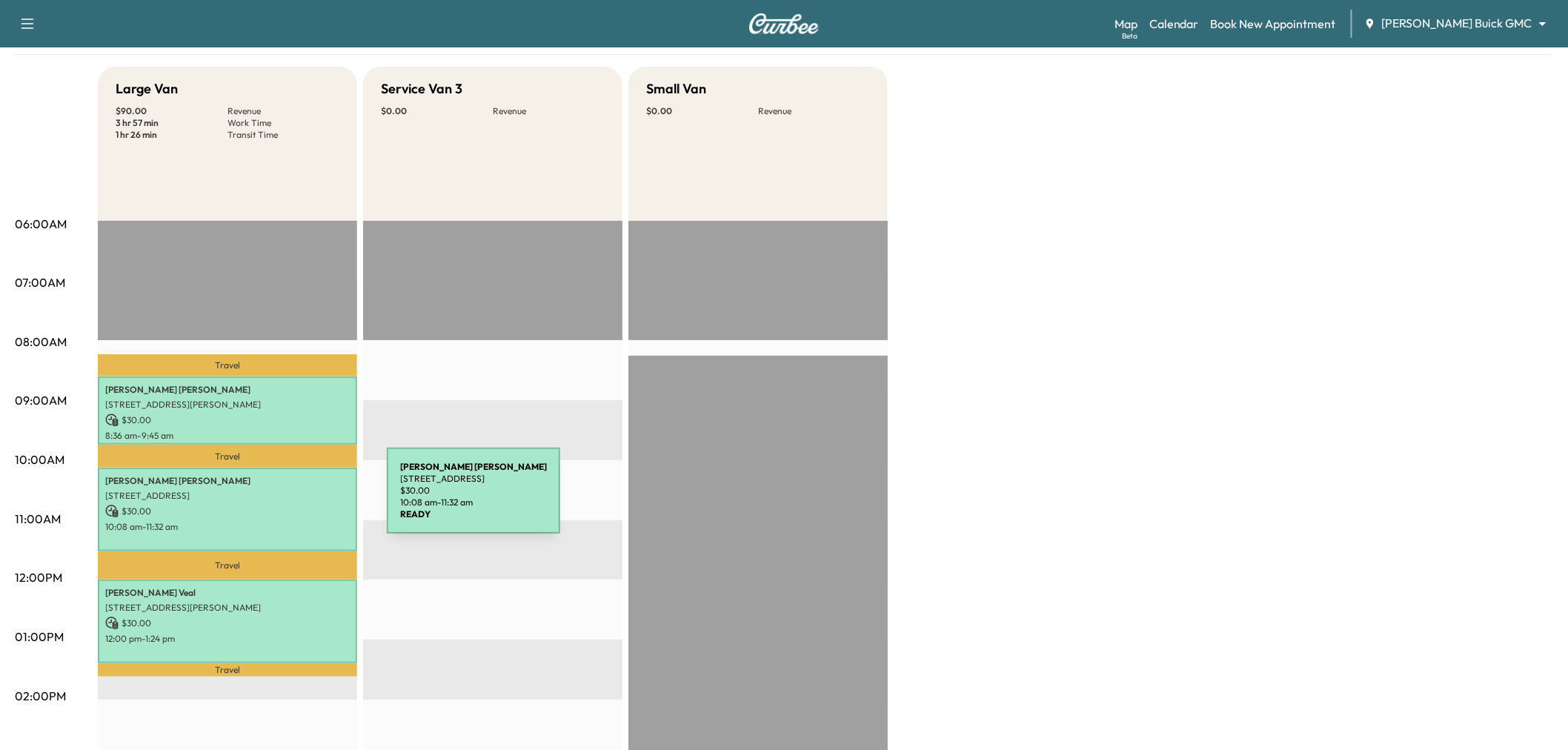
click at [275, 500] on div "[PERSON_NAME] [STREET_ADDRESS] $ 30.00 10:08 am - 11:32 am" at bounding box center [228, 510] width 260 height 84
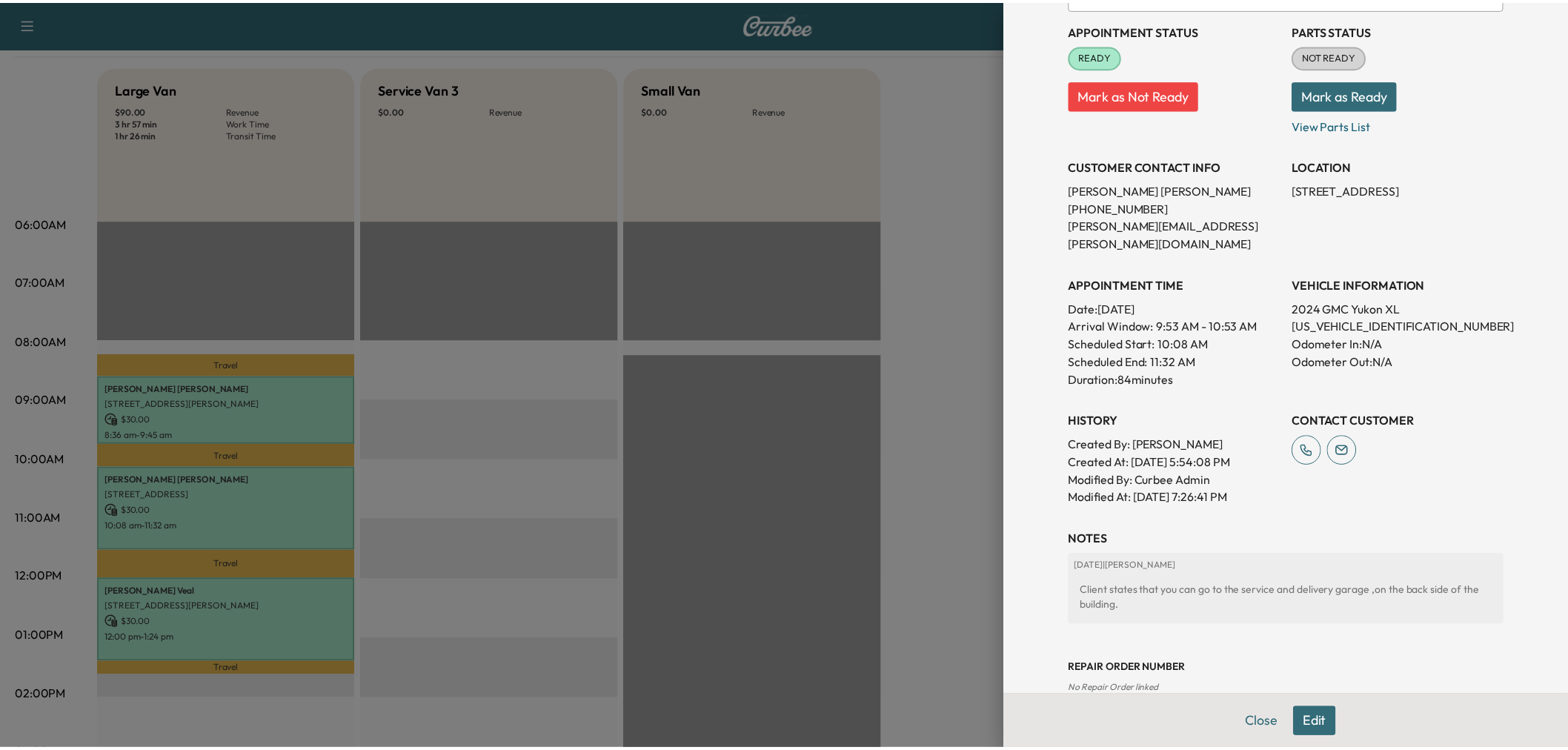
scroll to position [146, 0]
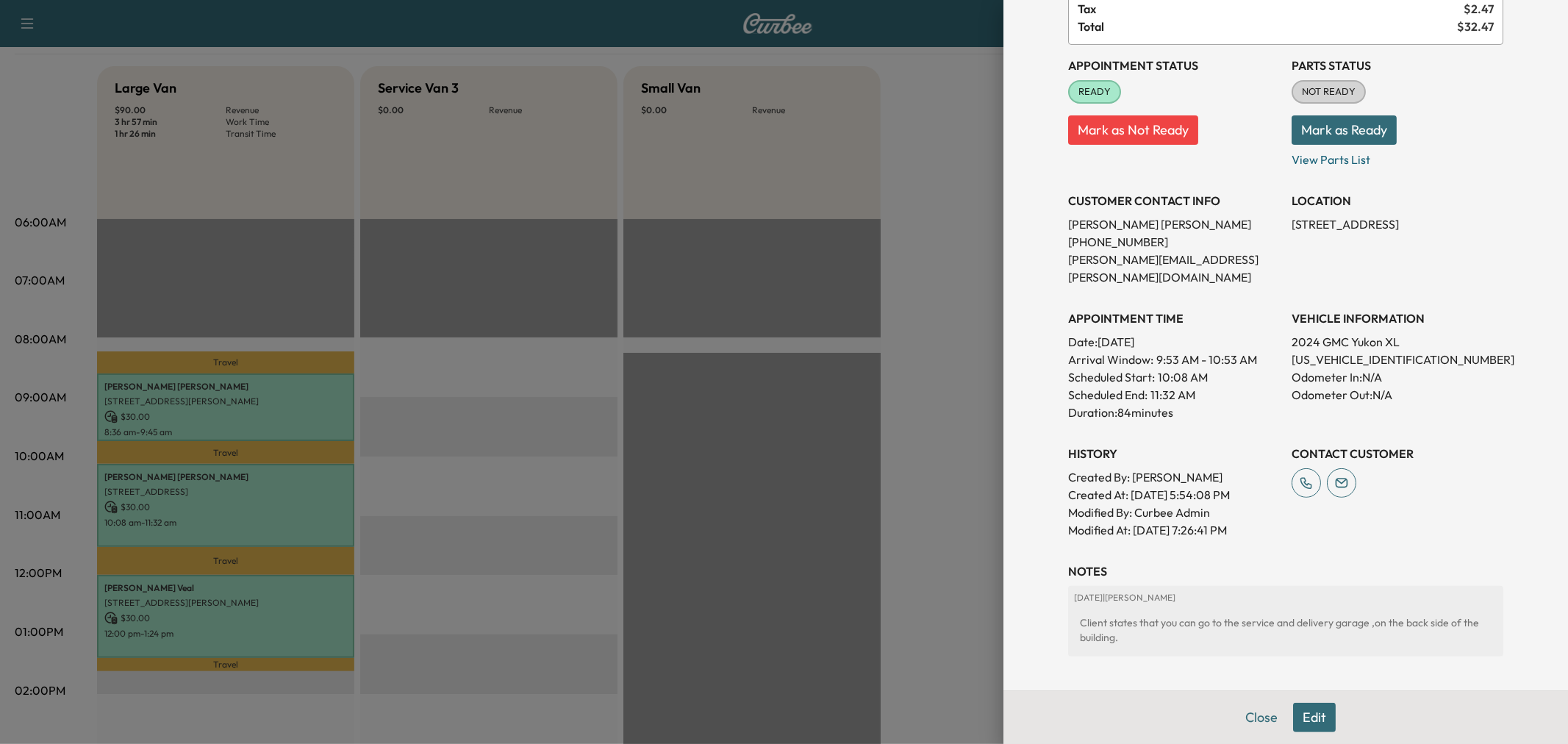
click at [947, 511] on div at bounding box center [784, 372] width 1568 height 744
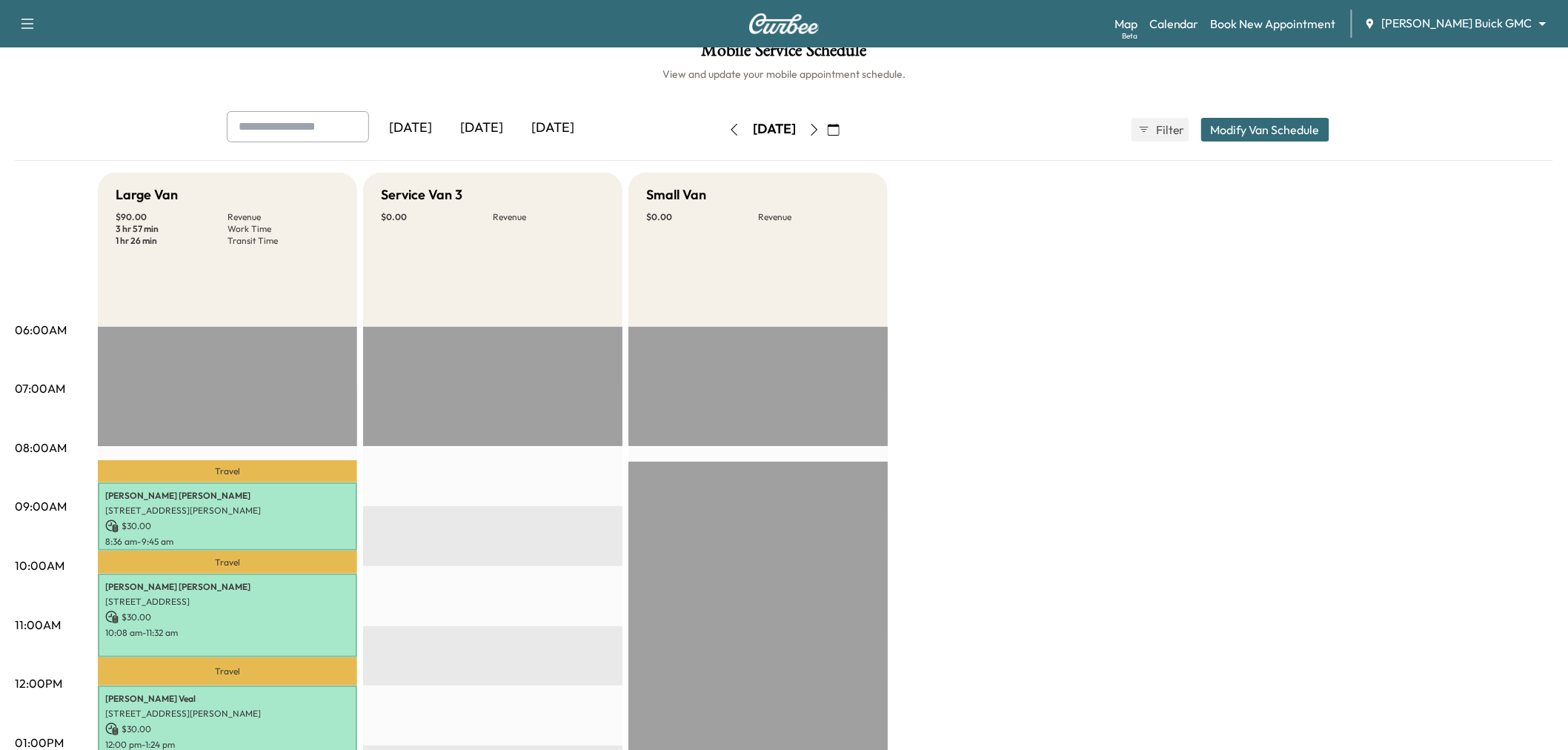
scroll to position [0, 0]
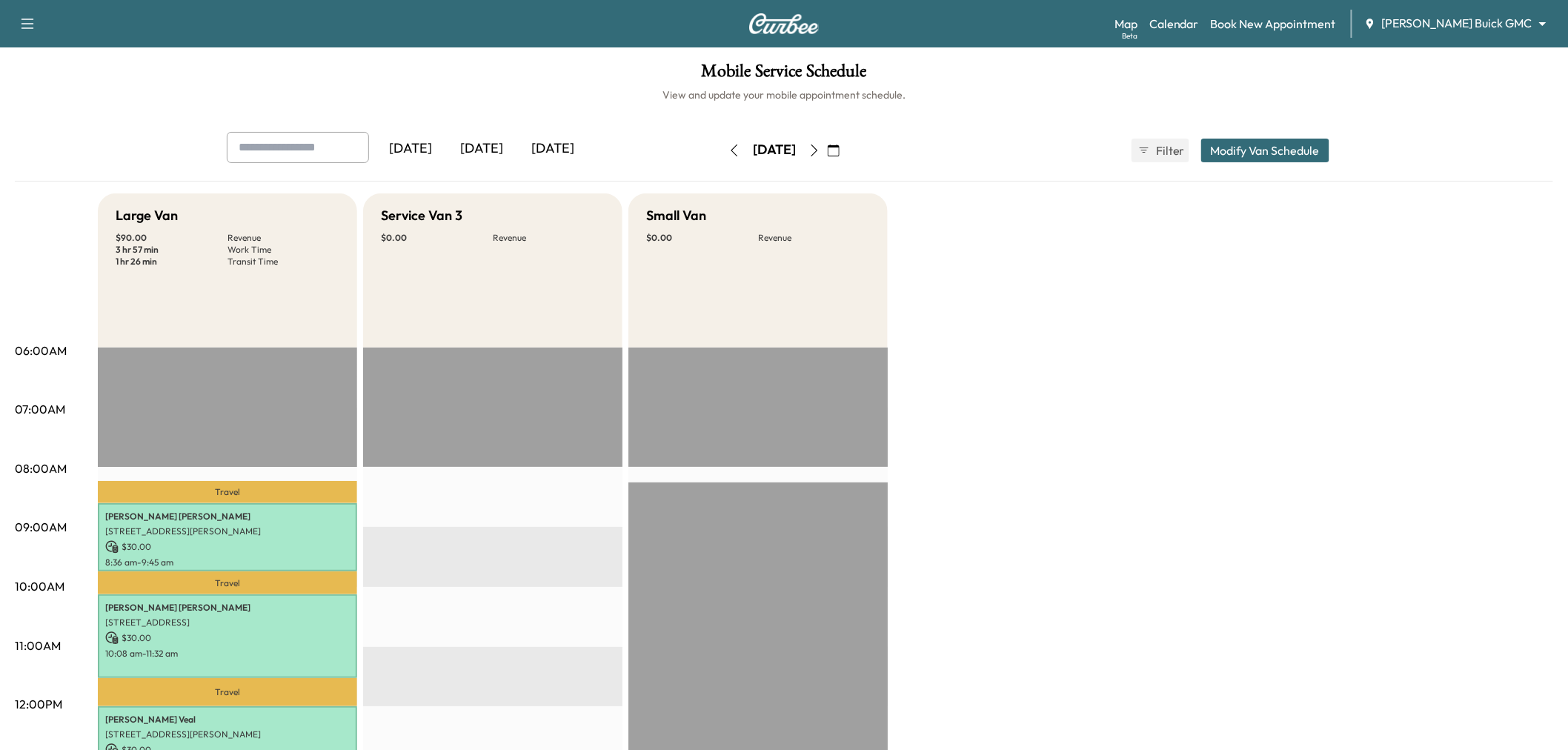
click at [1062, 373] on div "Large Van $ 90.00 Revenue 3 hr 57 min Work Time 1 hr 26 min Transit Time Travel…" at bounding box center [825, 749] width 1456 height 1112
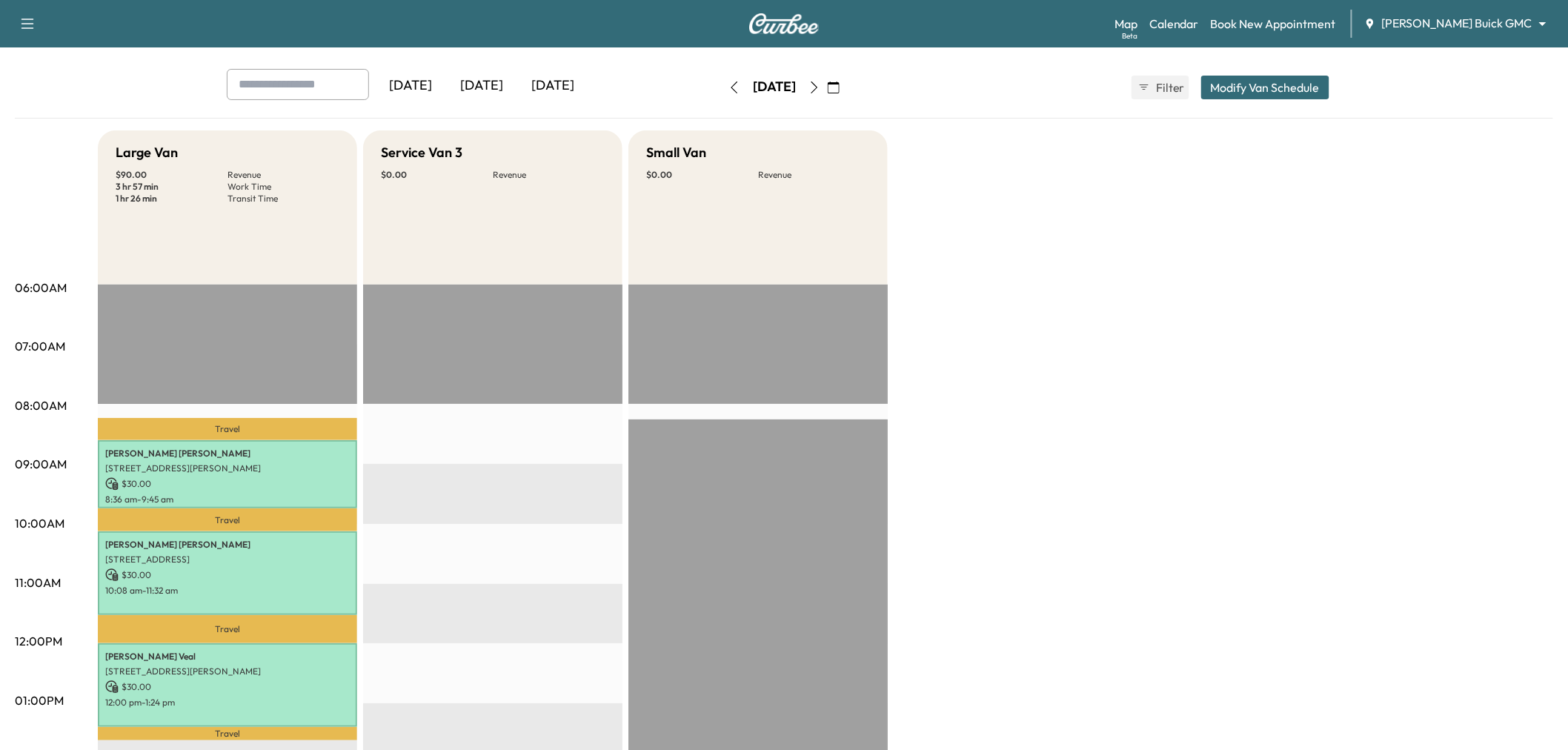
scroll to position [61, 0]
